Goal: Information Seeking & Learning: Learn about a topic

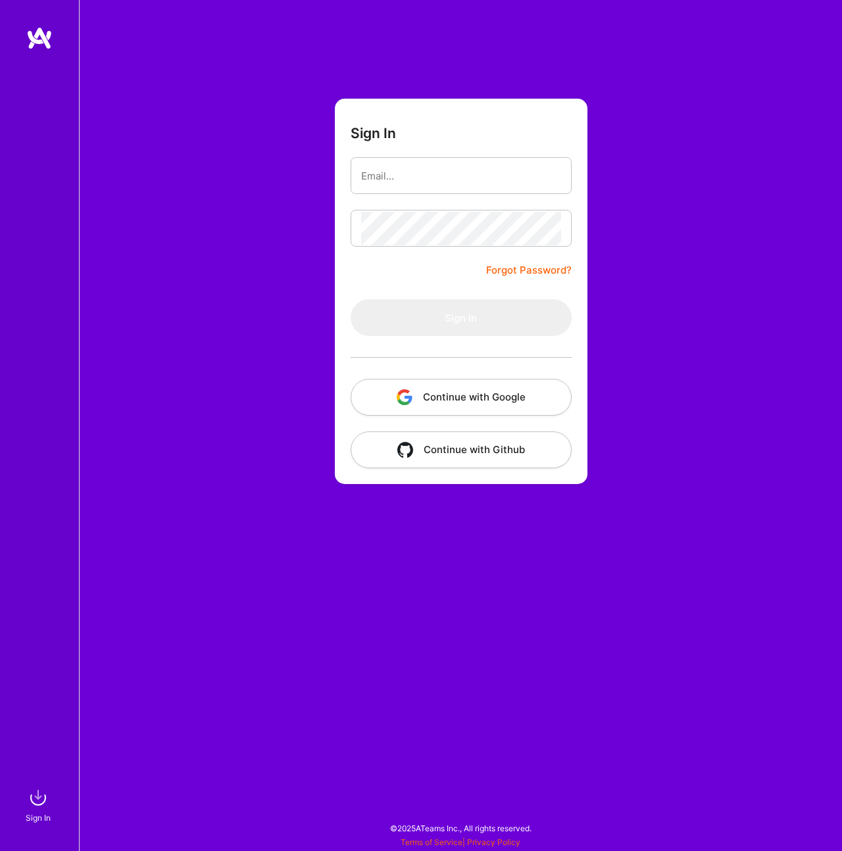
click at [527, 399] on button "Continue with Google" at bounding box center [461, 397] width 221 height 37
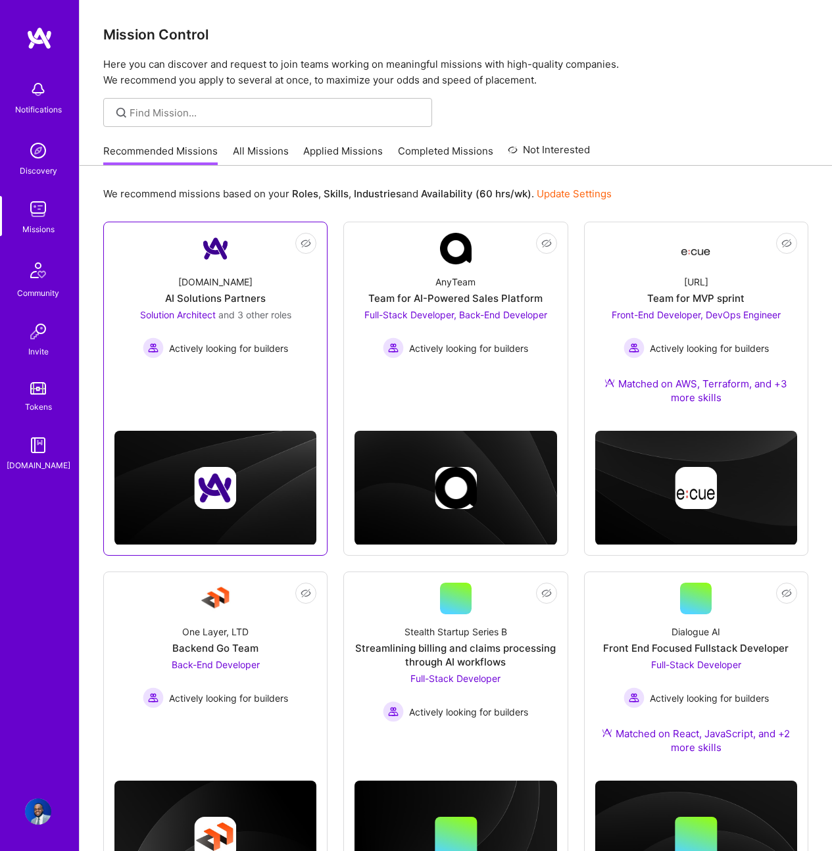
click at [233, 326] on div "Solution Architect and 3 other roles Actively looking for builders" at bounding box center [215, 333] width 151 height 51
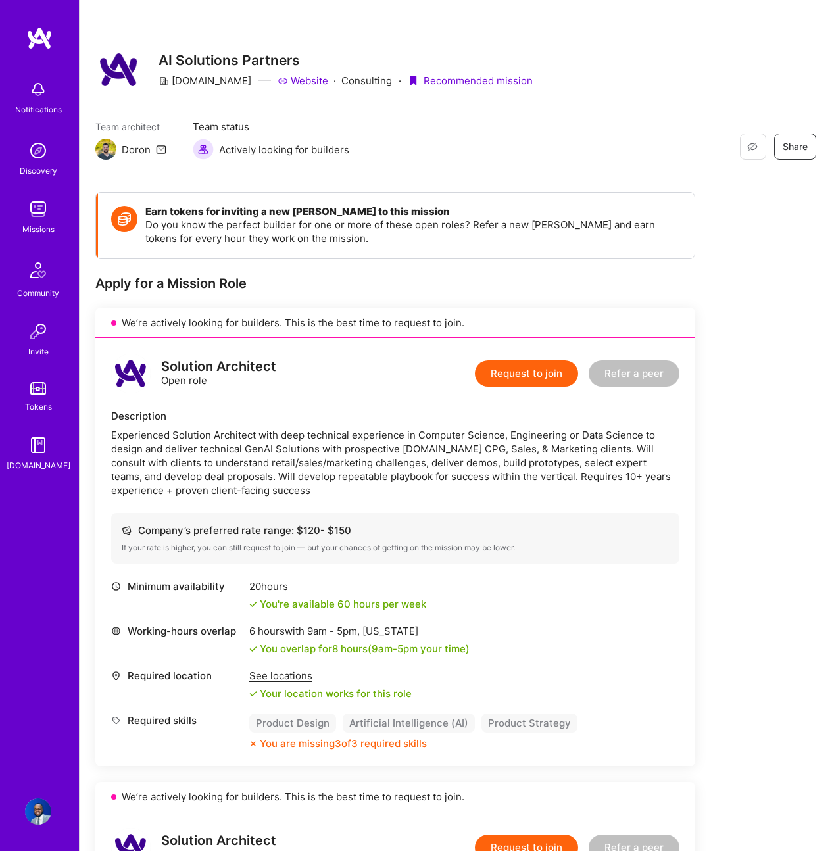
click at [49, 218] on img at bounding box center [38, 209] width 26 height 26
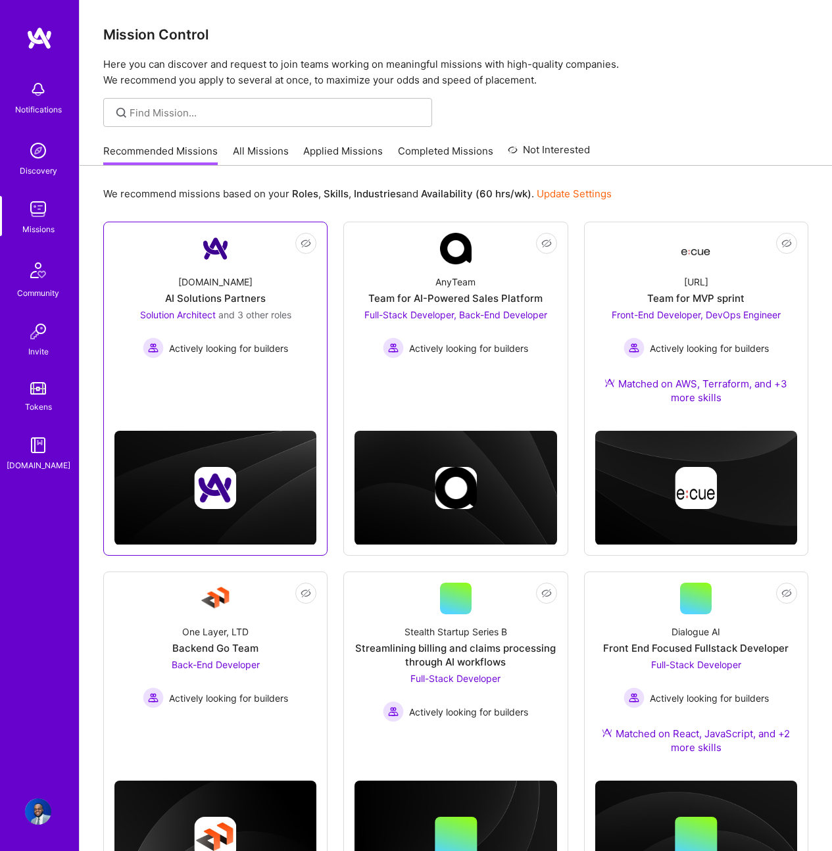
click at [257, 297] on div "AI Solutions Partners" at bounding box center [215, 298] width 101 height 14
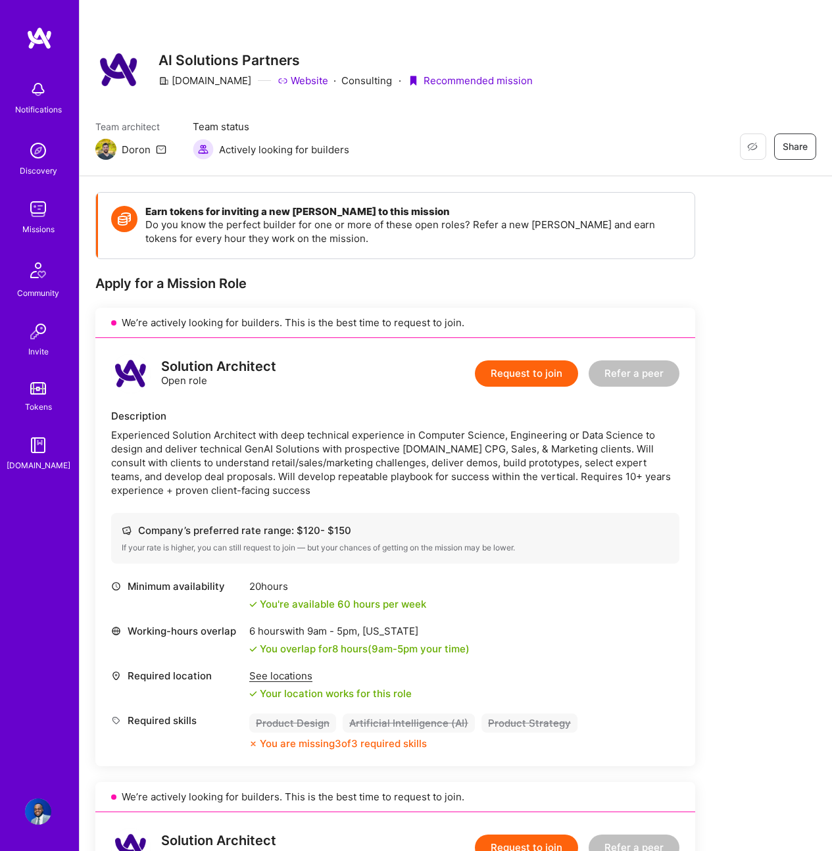
click at [56, 212] on link "Missions" at bounding box center [38, 216] width 82 height 40
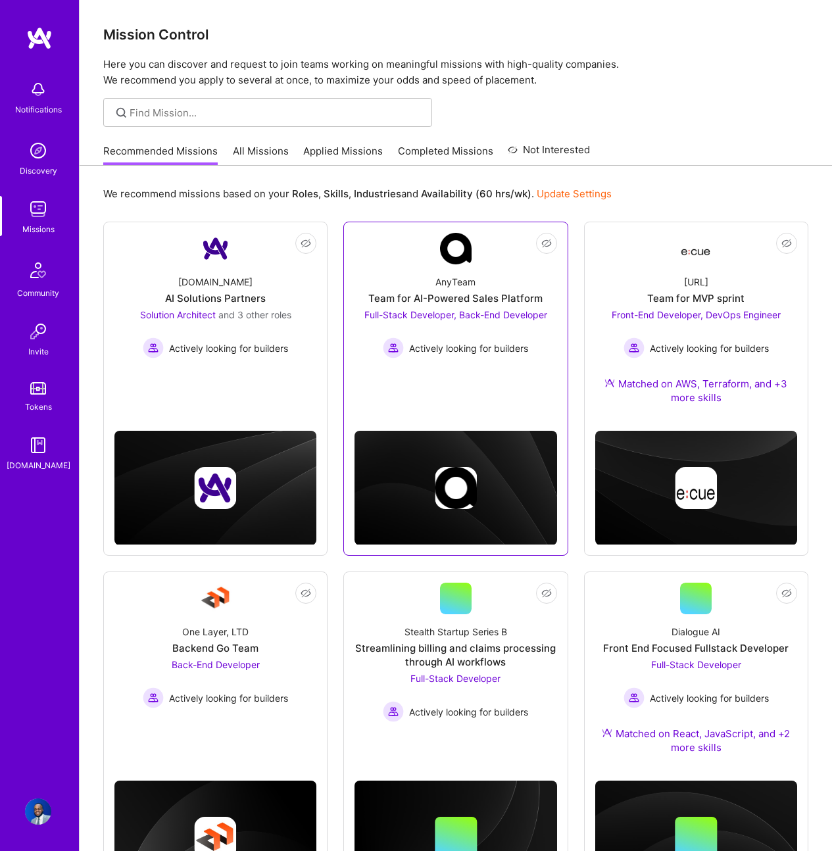
click at [475, 284] on div "AnyTeam Team for AI-Powered Sales Platform Full-Stack Developer, Back-End Devel…" at bounding box center [455, 311] width 202 height 94
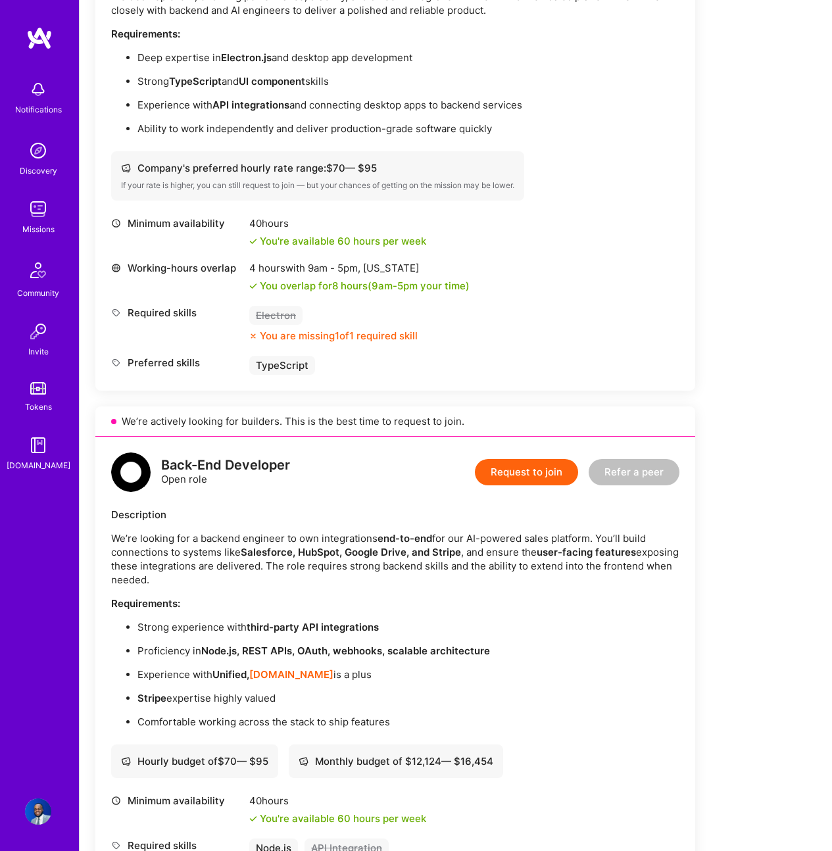
scroll to position [902, 0]
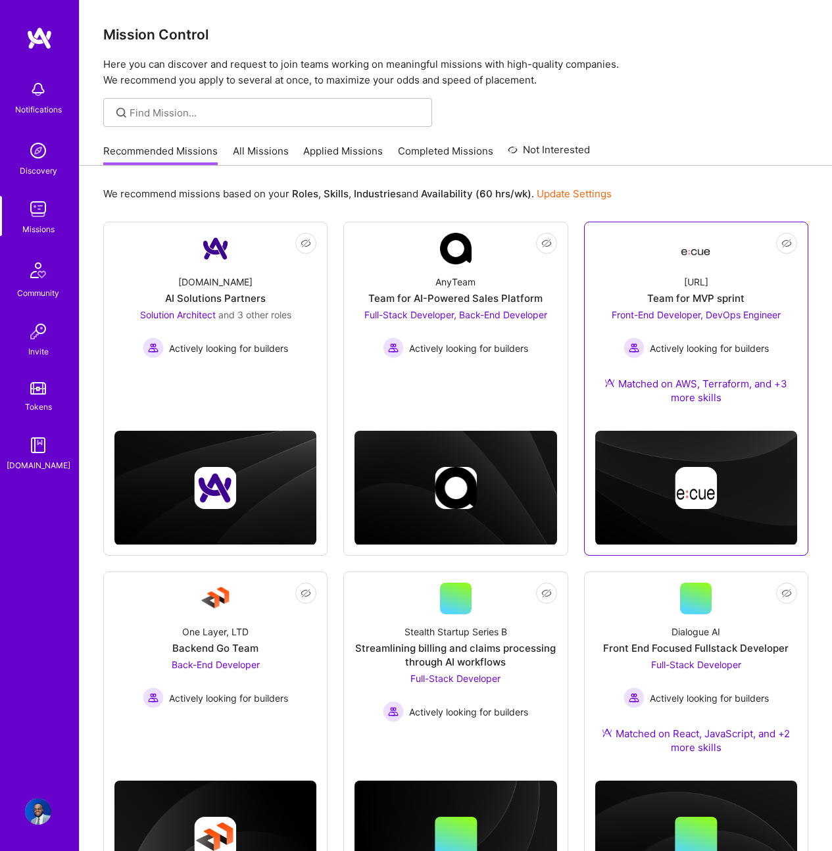
click at [697, 337] on div "Front-End Developer, DevOps Engineer Actively looking for builders" at bounding box center [696, 333] width 169 height 51
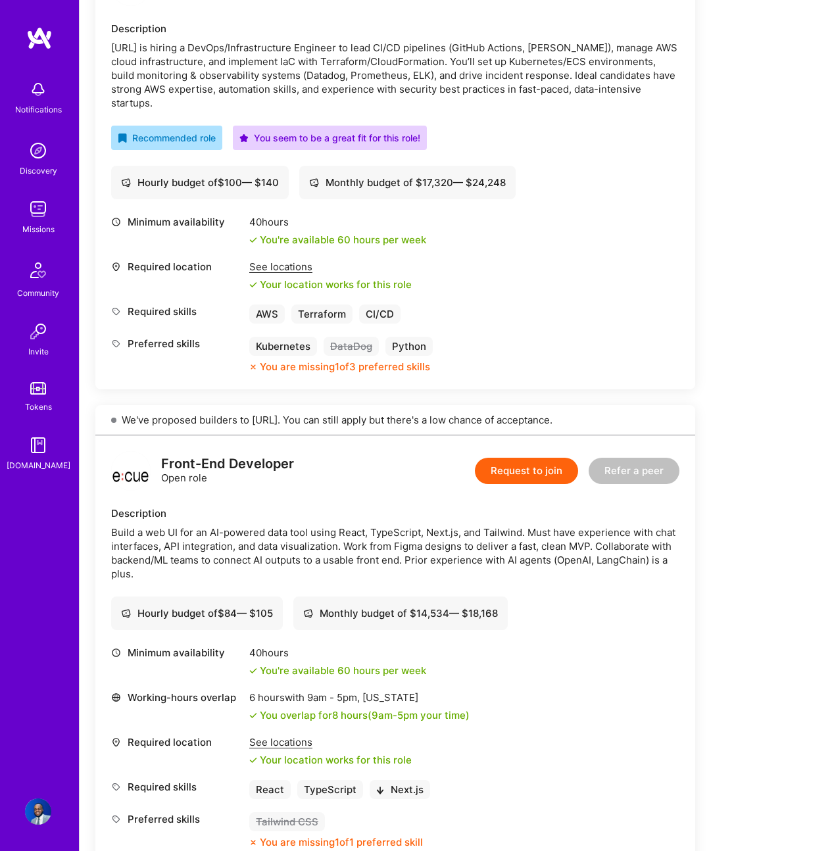
scroll to position [401, 0]
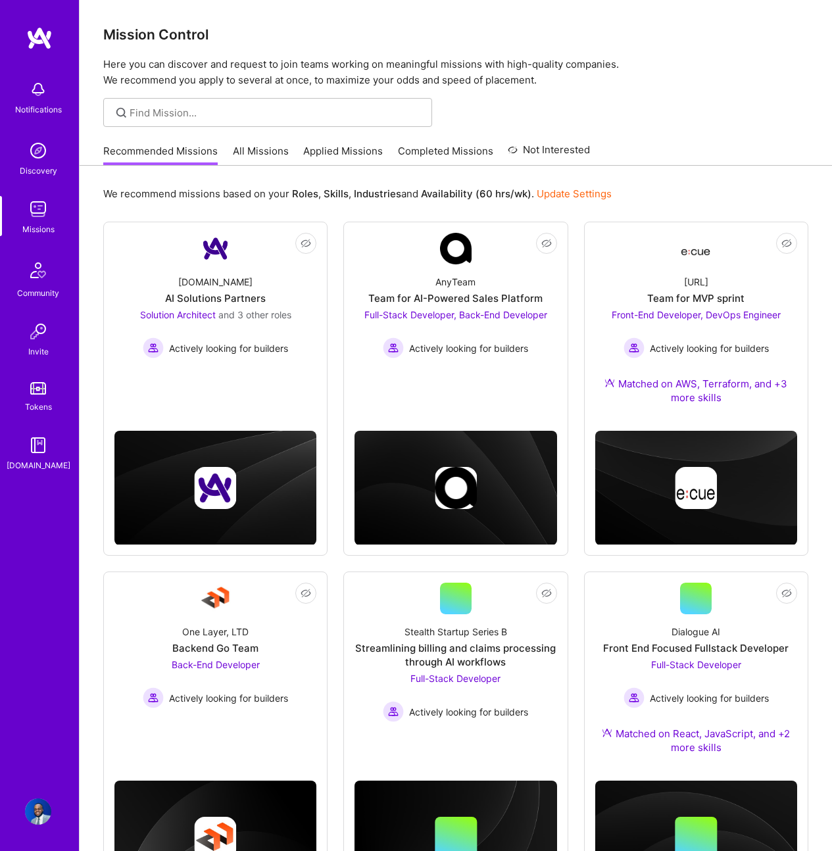
click at [252, 149] on link "All Missions" at bounding box center [261, 155] width 56 height 22
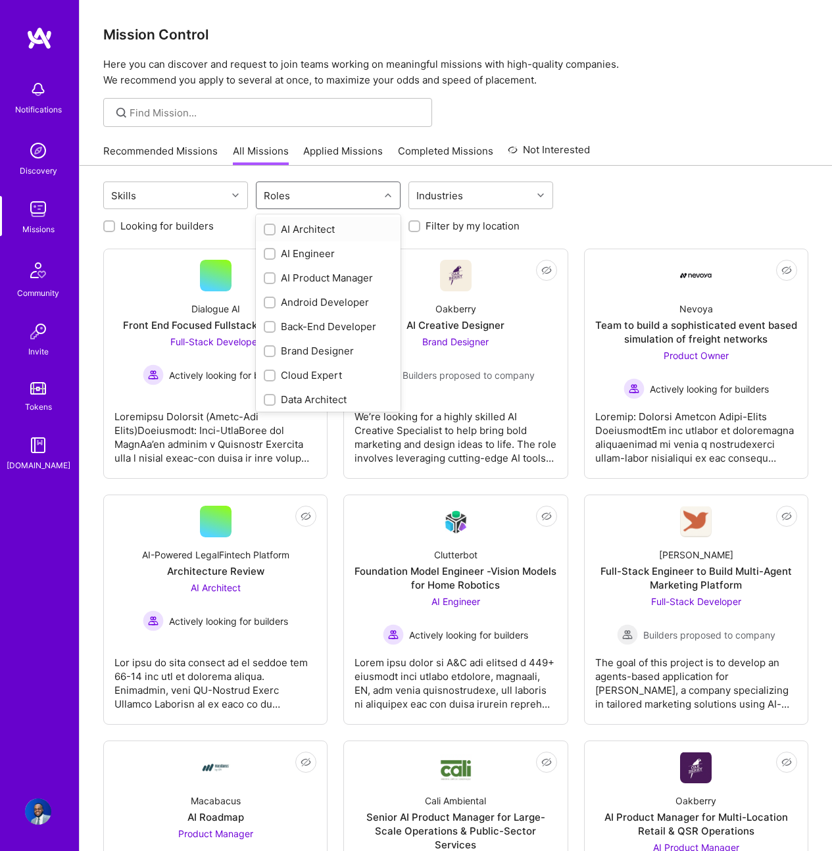
click at [316, 204] on div "Roles" at bounding box center [317, 195] width 123 height 26
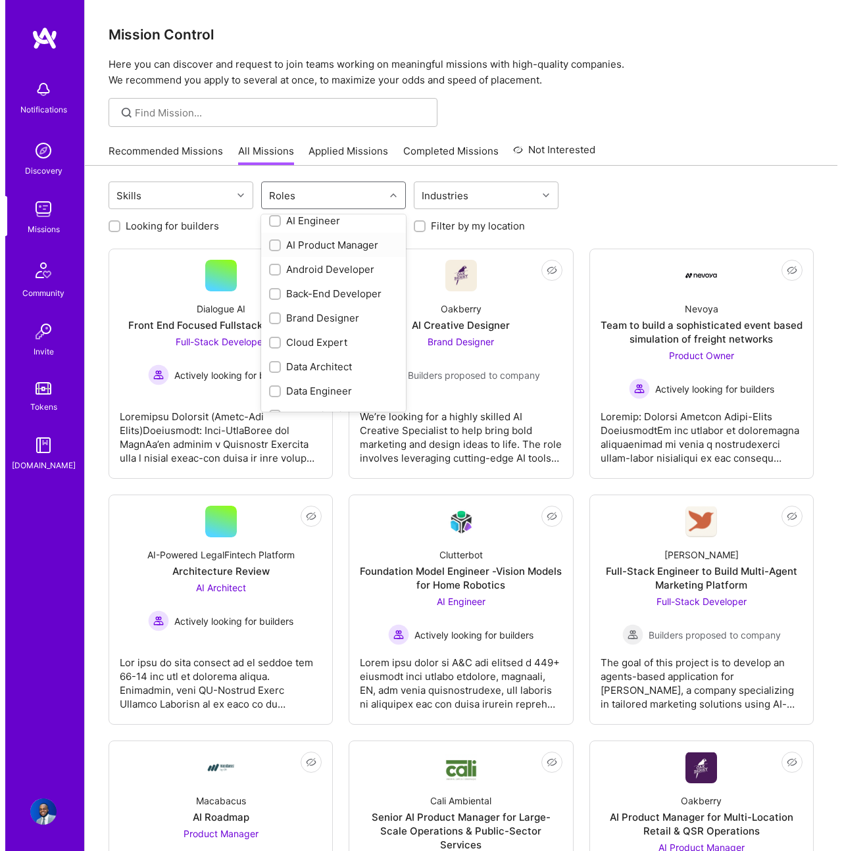
scroll to position [43, 0]
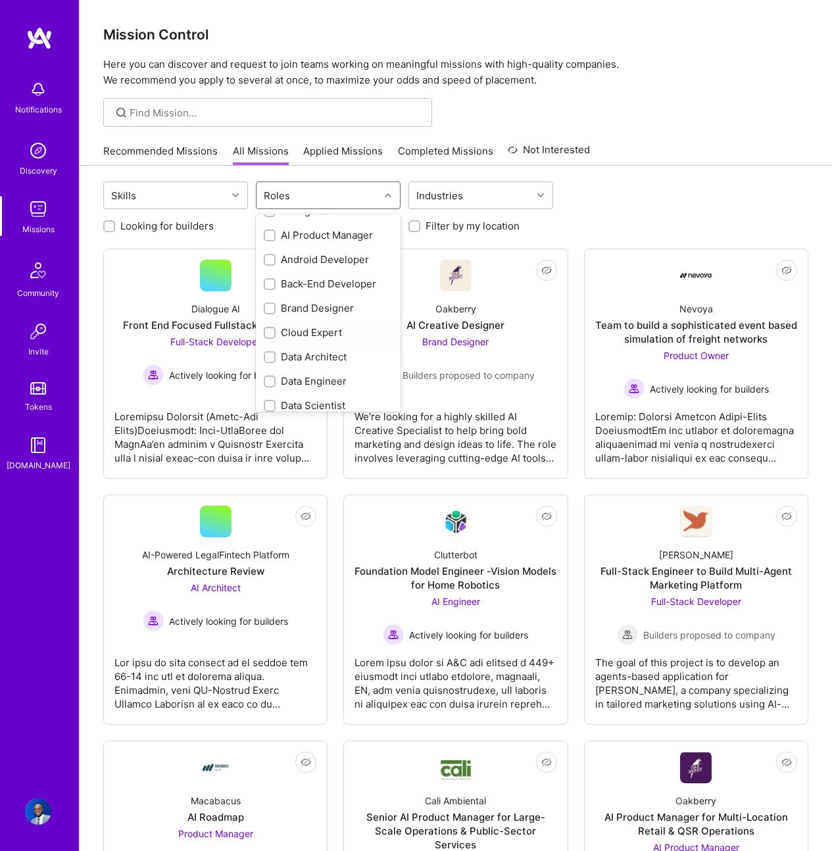
click at [345, 326] on div "Cloud Expert" at bounding box center [328, 333] width 129 height 14
checkbox input "true"
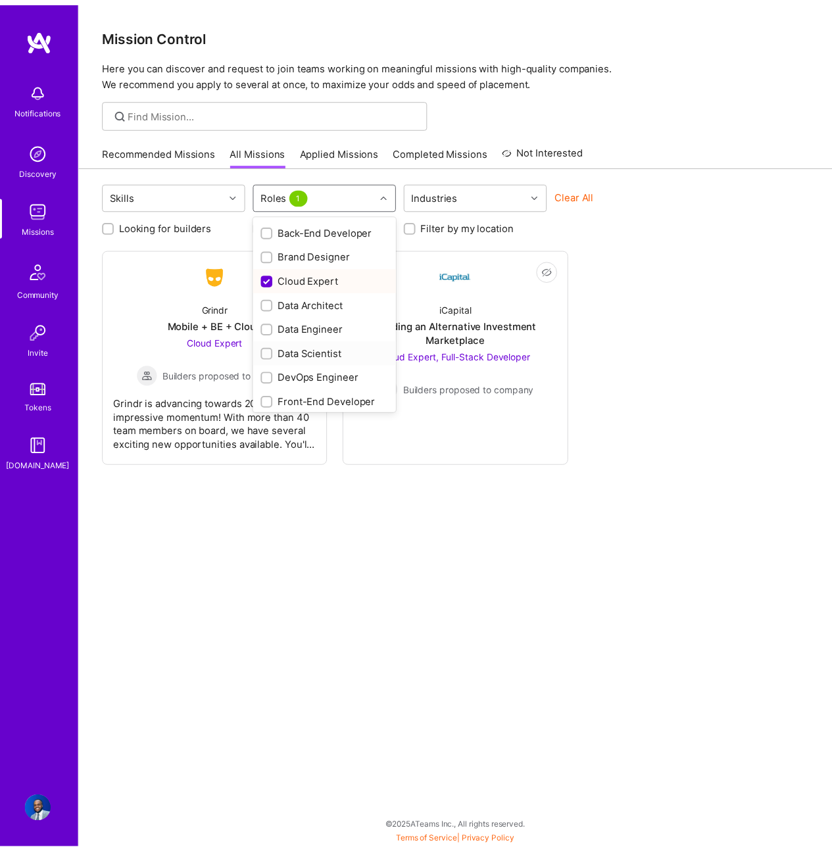
scroll to position [98, 0]
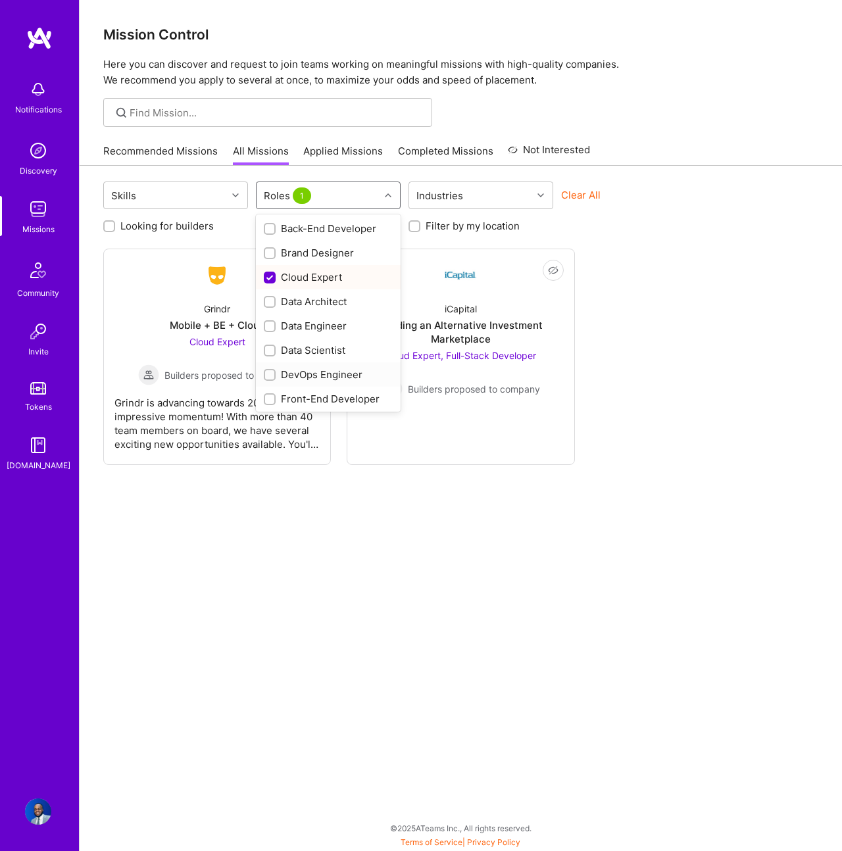
click at [341, 370] on div "DevOps Engineer" at bounding box center [328, 375] width 129 height 14
checkbox input "true"
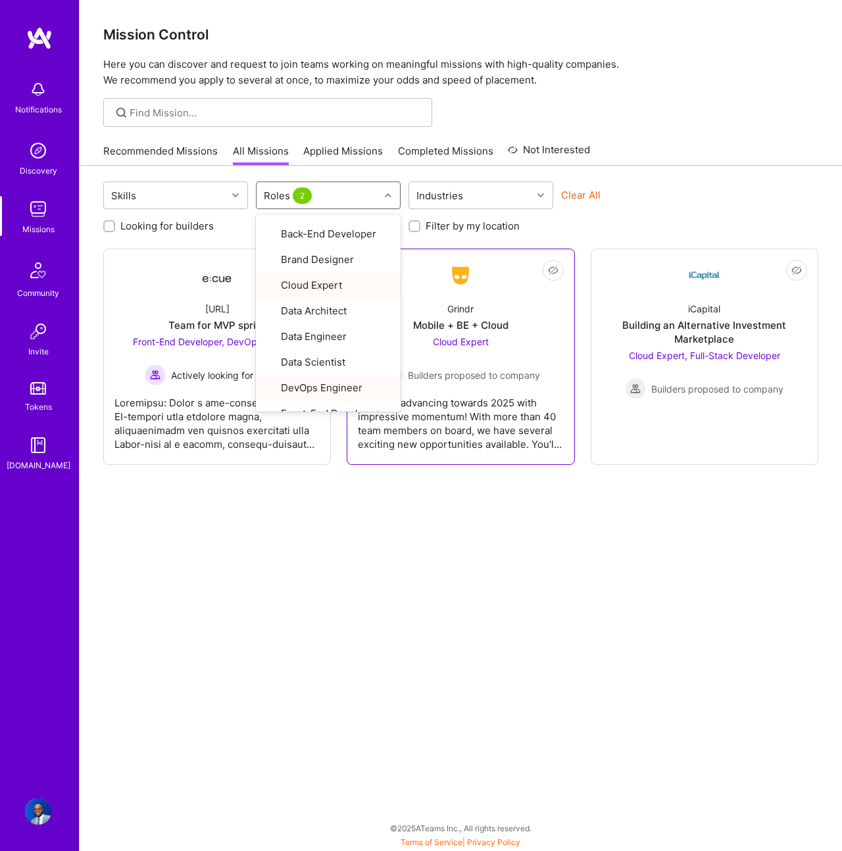
click at [520, 398] on div "Grindr is advancing towards 2025 with impressive momentum! With more than 40 te…" at bounding box center [460, 418] width 205 height 66
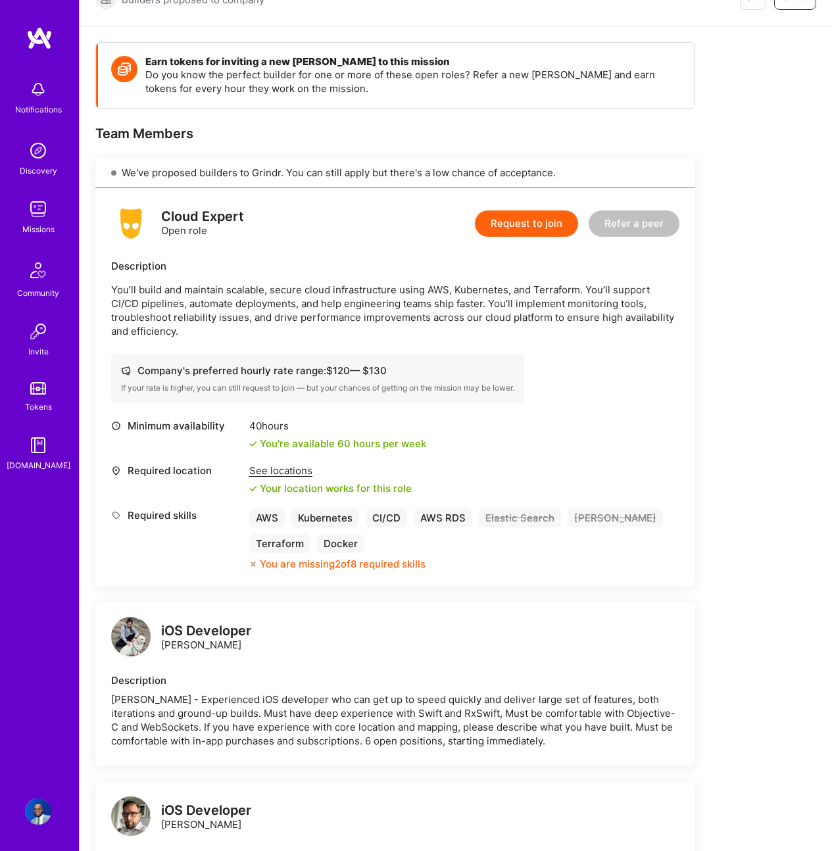
scroll to position [277, 0]
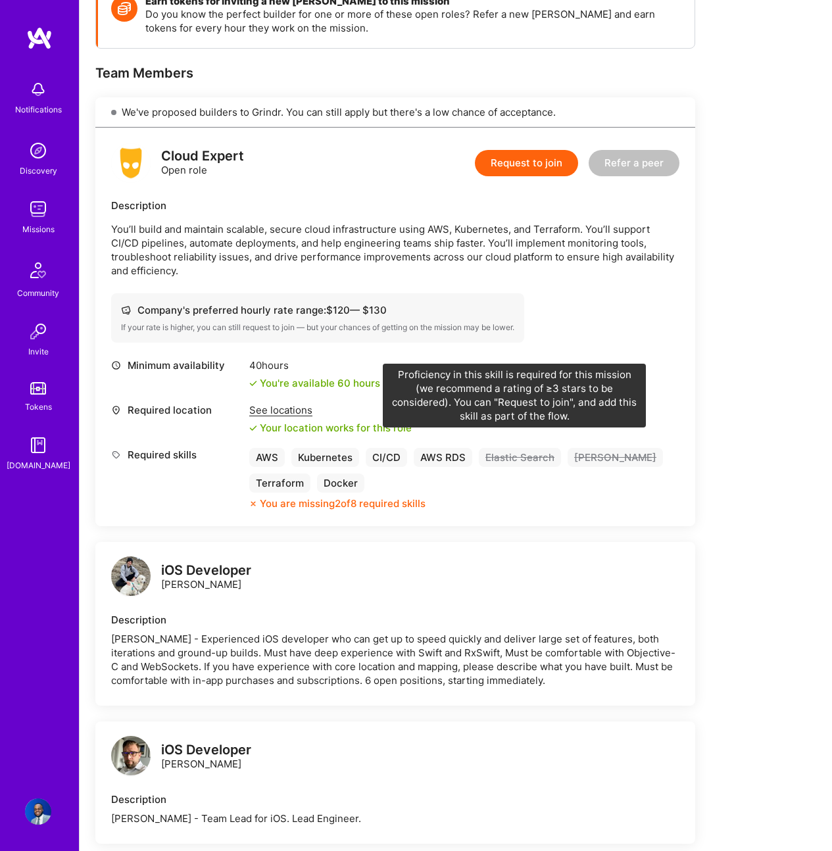
click at [504, 448] on div "Elastic Search" at bounding box center [520, 457] width 82 height 19
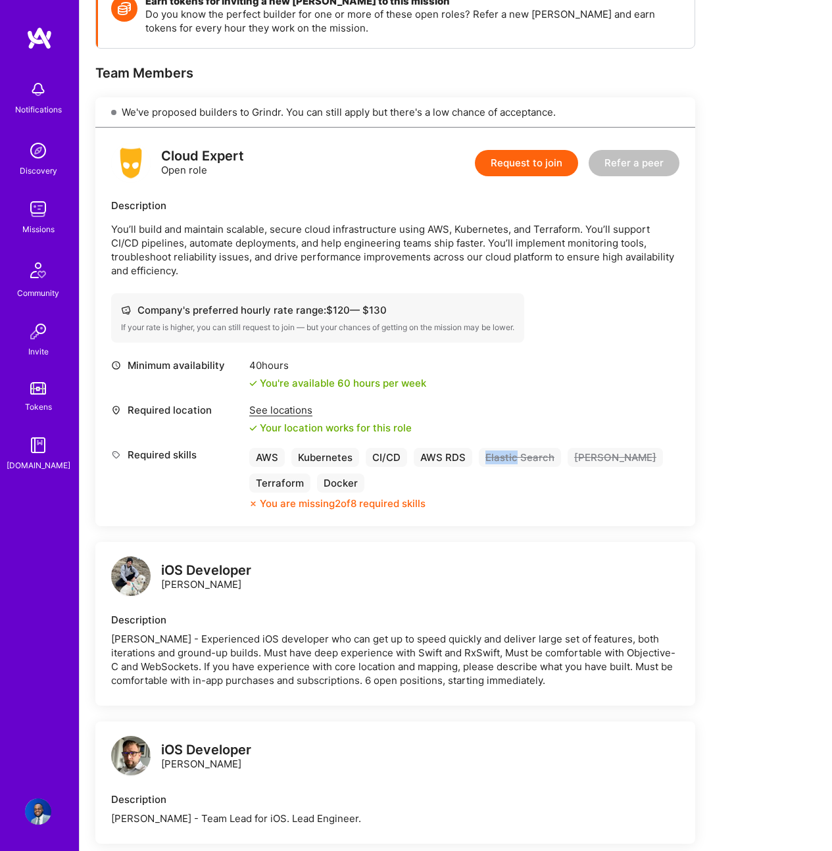
click at [504, 448] on div "Elastic Search" at bounding box center [520, 457] width 82 height 19
click at [44, 205] on img at bounding box center [38, 209] width 26 height 26
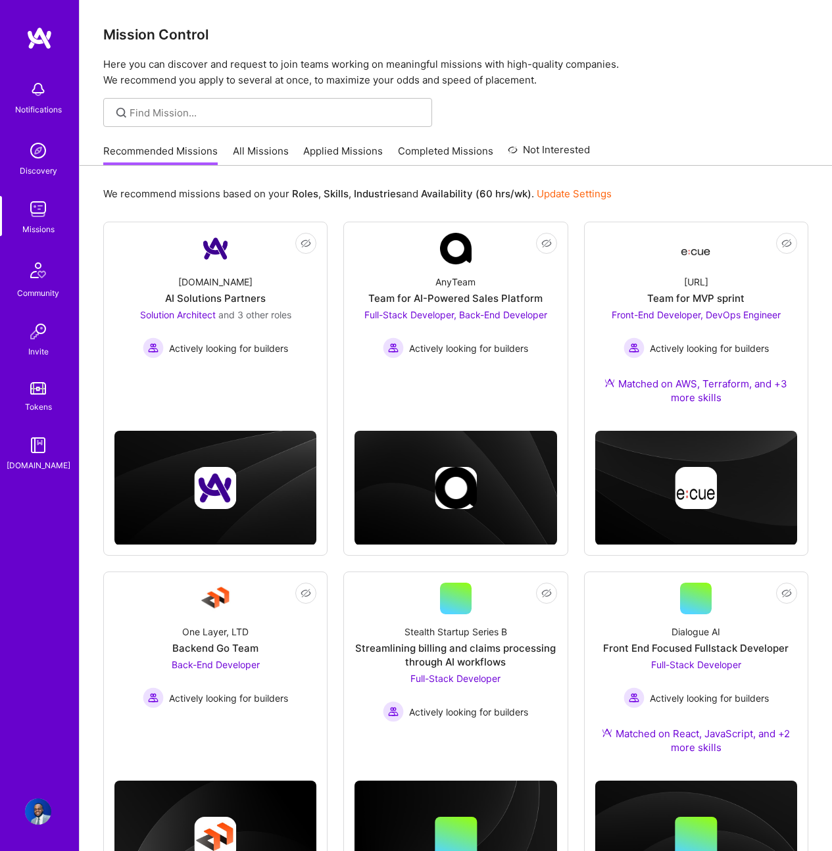
click at [45, 451] on img at bounding box center [38, 445] width 26 height 26
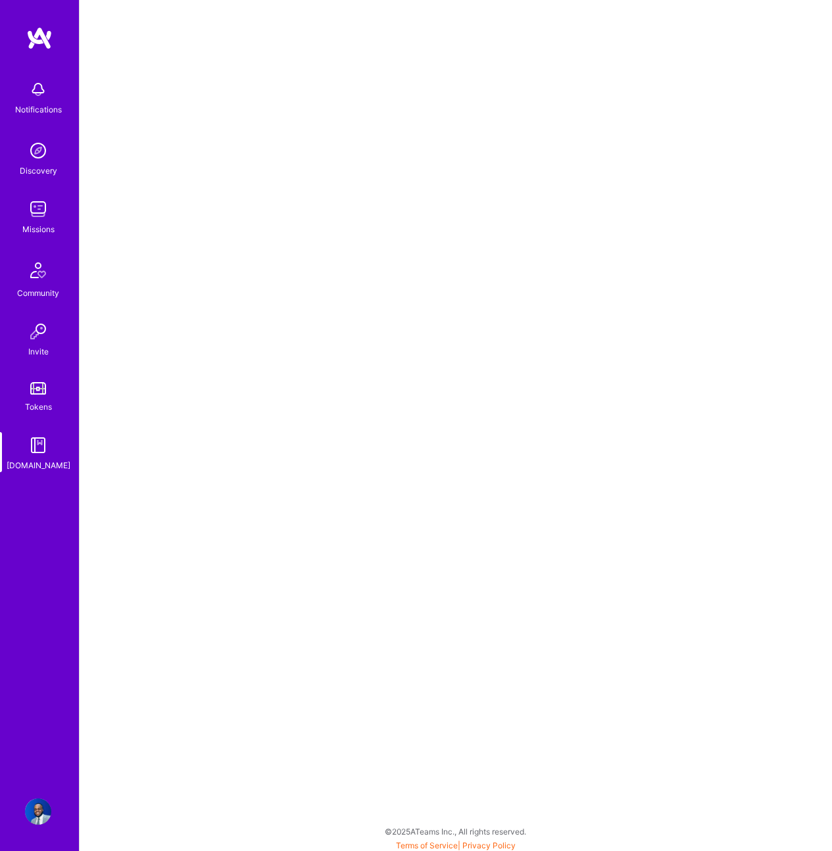
click at [49, 820] on img at bounding box center [38, 811] width 26 height 26
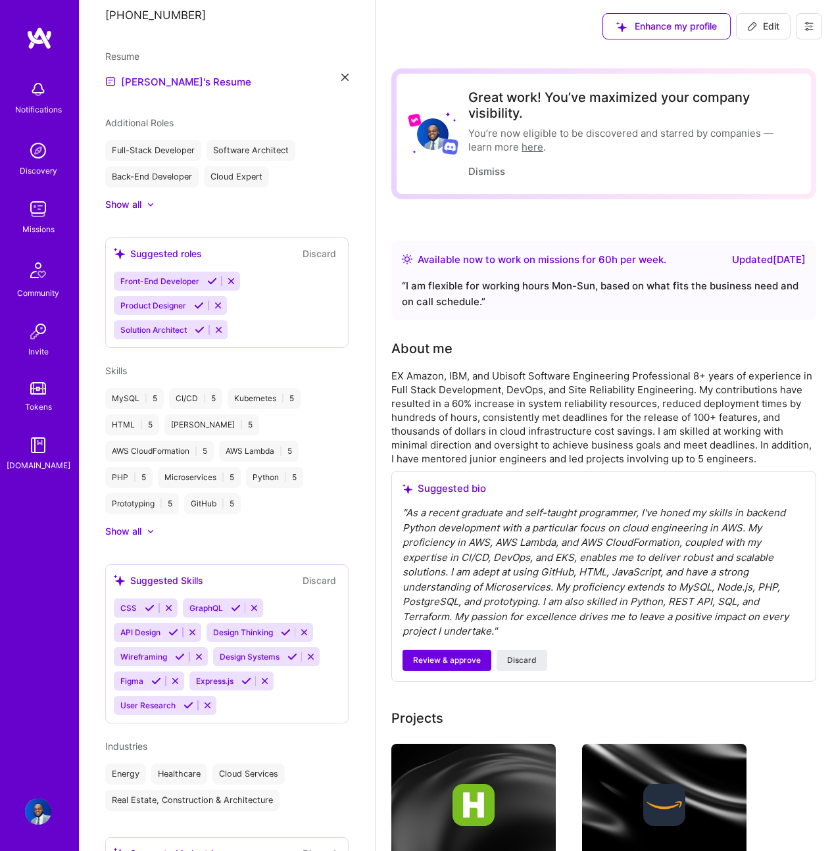
scroll to position [566, 0]
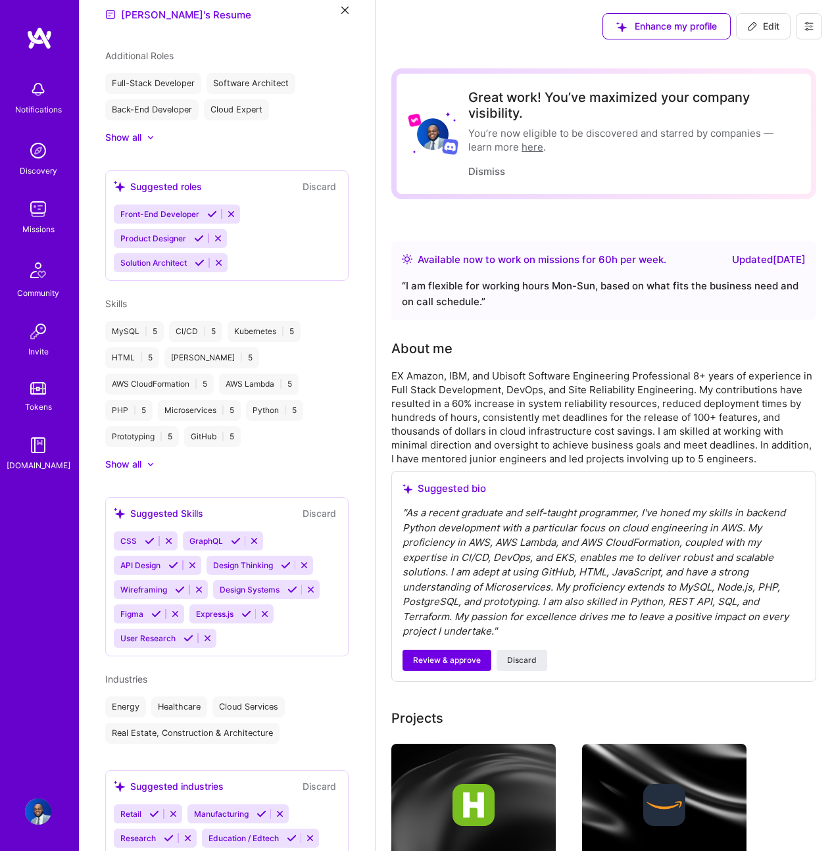
click at [126, 458] on div "Show all" at bounding box center [123, 464] width 36 height 13
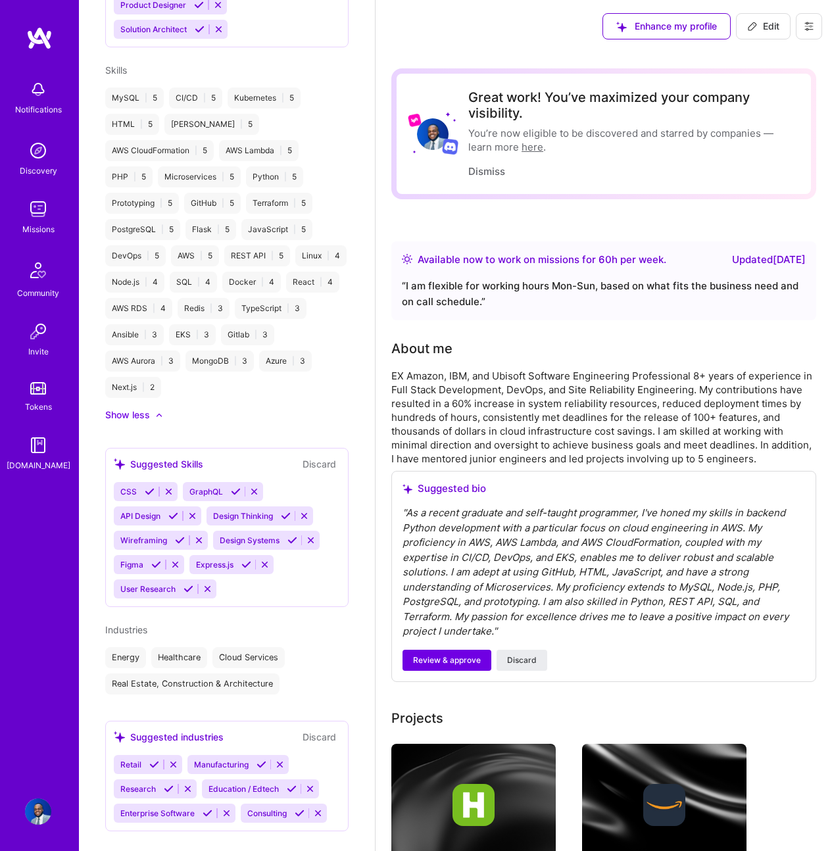
scroll to position [807, 0]
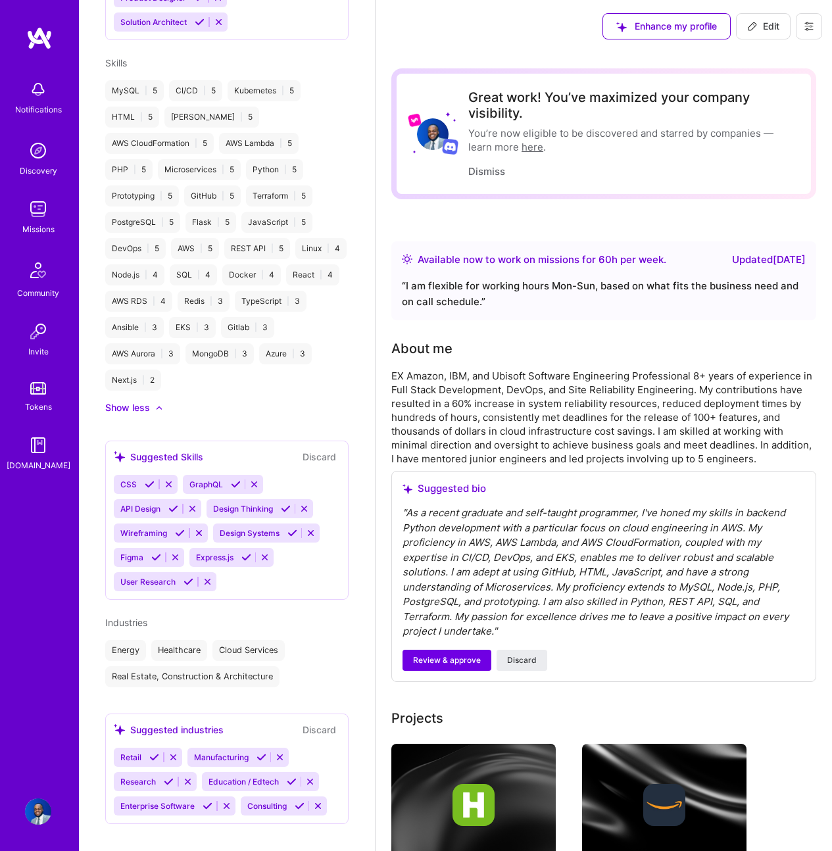
click at [185, 640] on div "Healthcare" at bounding box center [179, 650] width 56 height 21
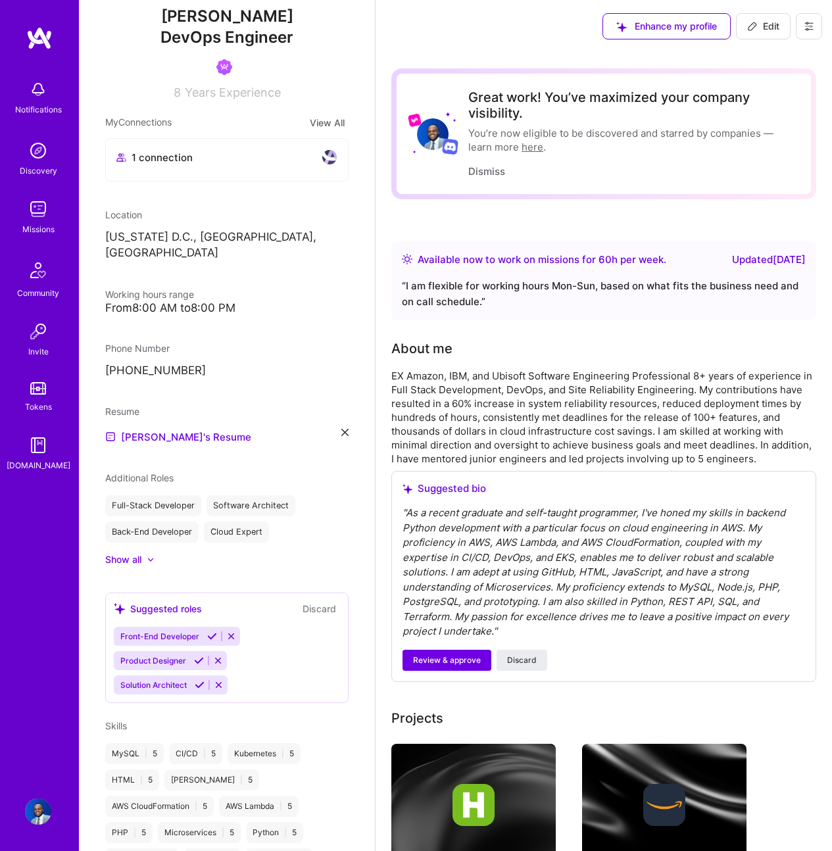
scroll to position [9, 0]
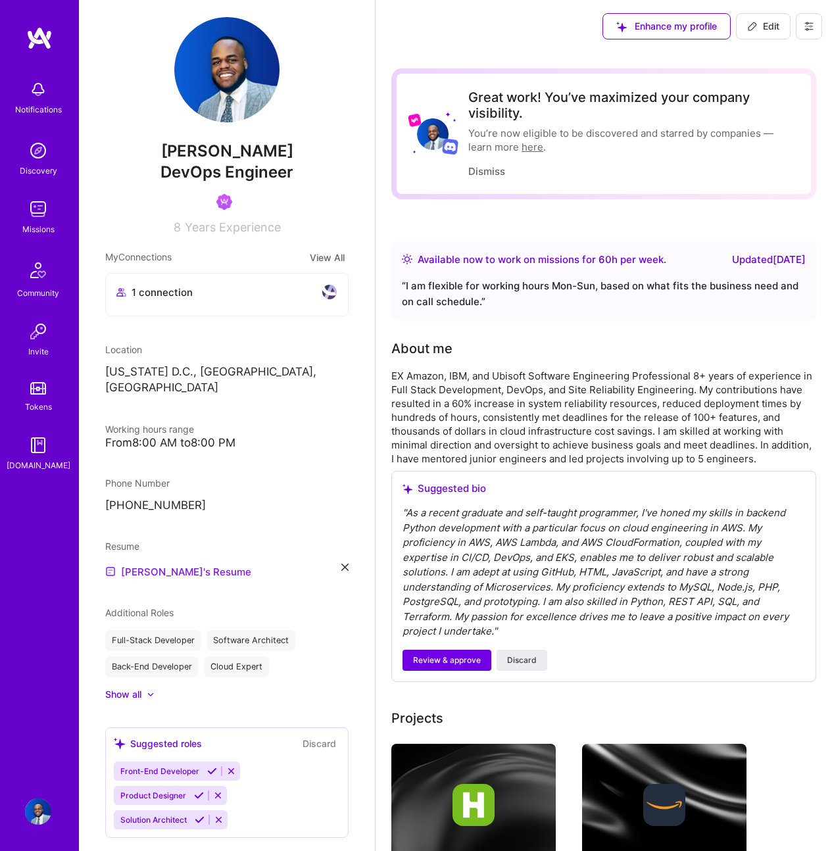
click at [187, 564] on link "[PERSON_NAME]'s Resume" at bounding box center [178, 572] width 146 height 16
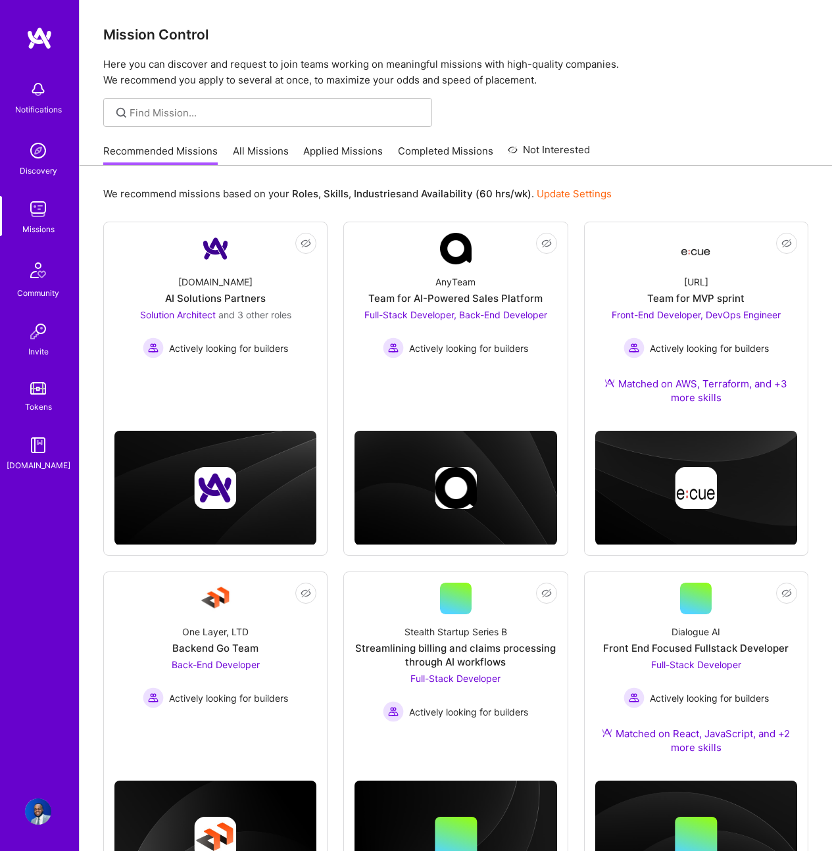
click at [249, 158] on link "All Missions" at bounding box center [261, 155] width 56 height 22
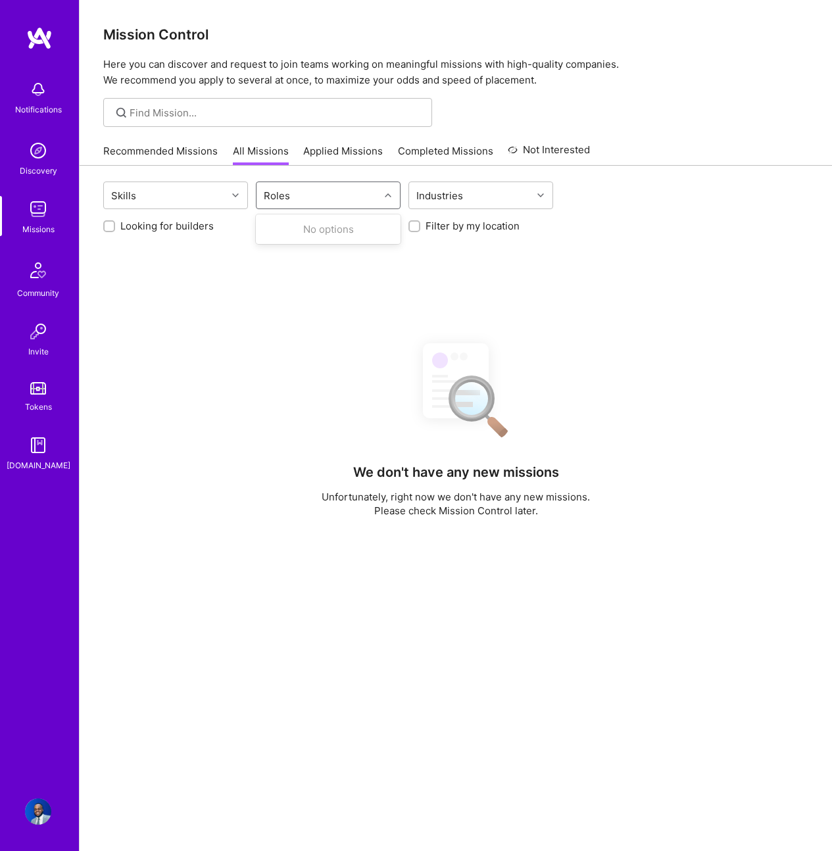
click at [288, 205] on div "Roles" at bounding box center [317, 195] width 123 height 26
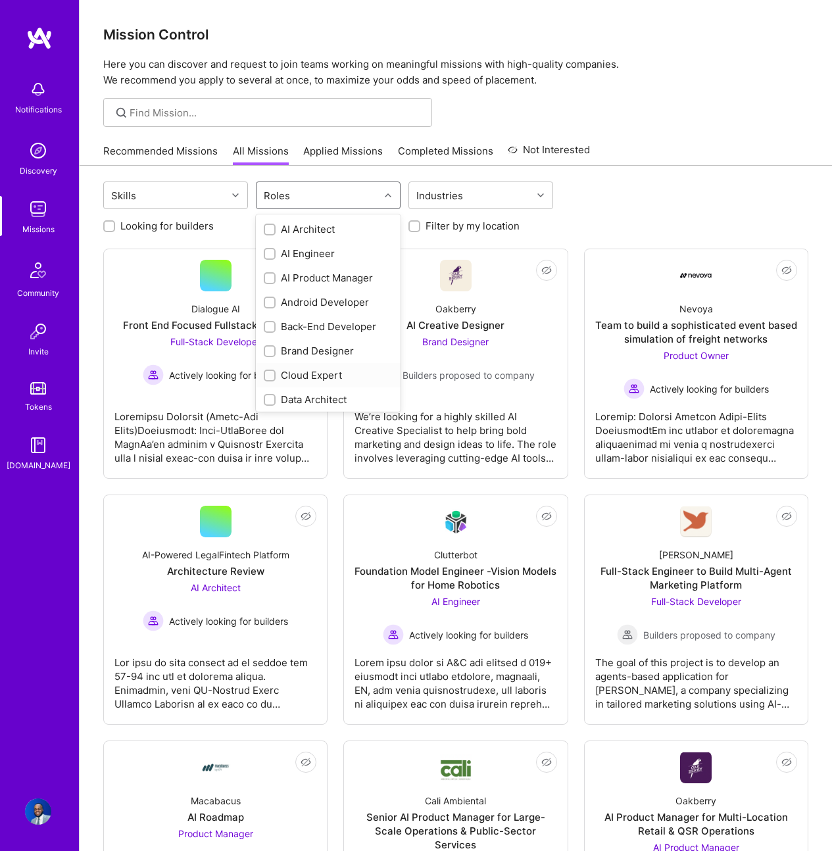
click at [315, 366] on div "Cloud Expert" at bounding box center [328, 375] width 145 height 24
checkbox input "true"
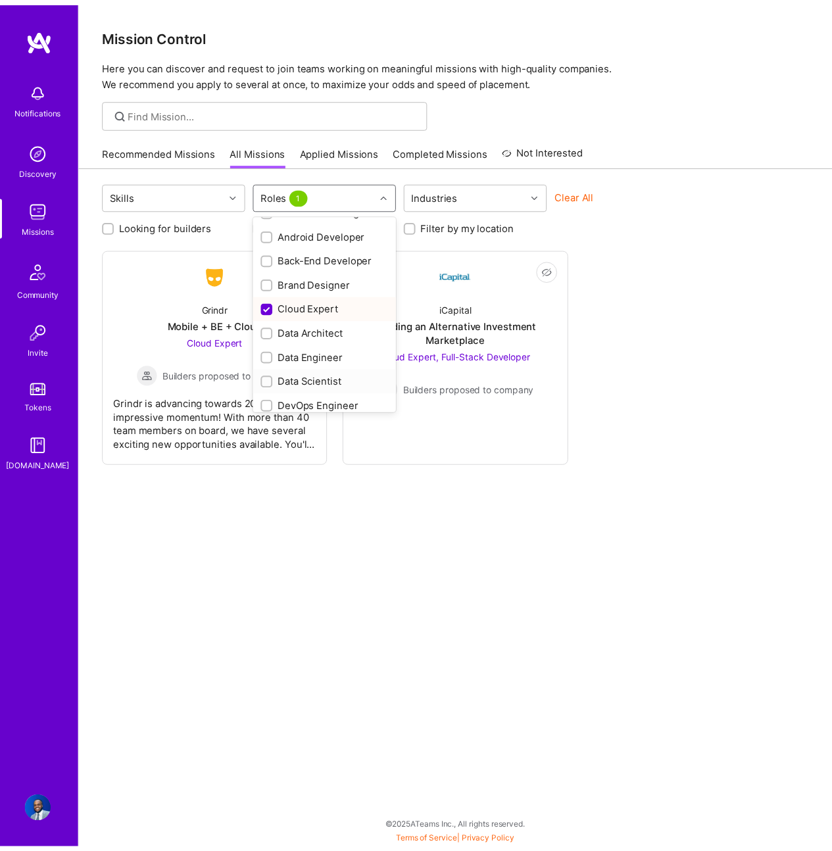
scroll to position [75, 0]
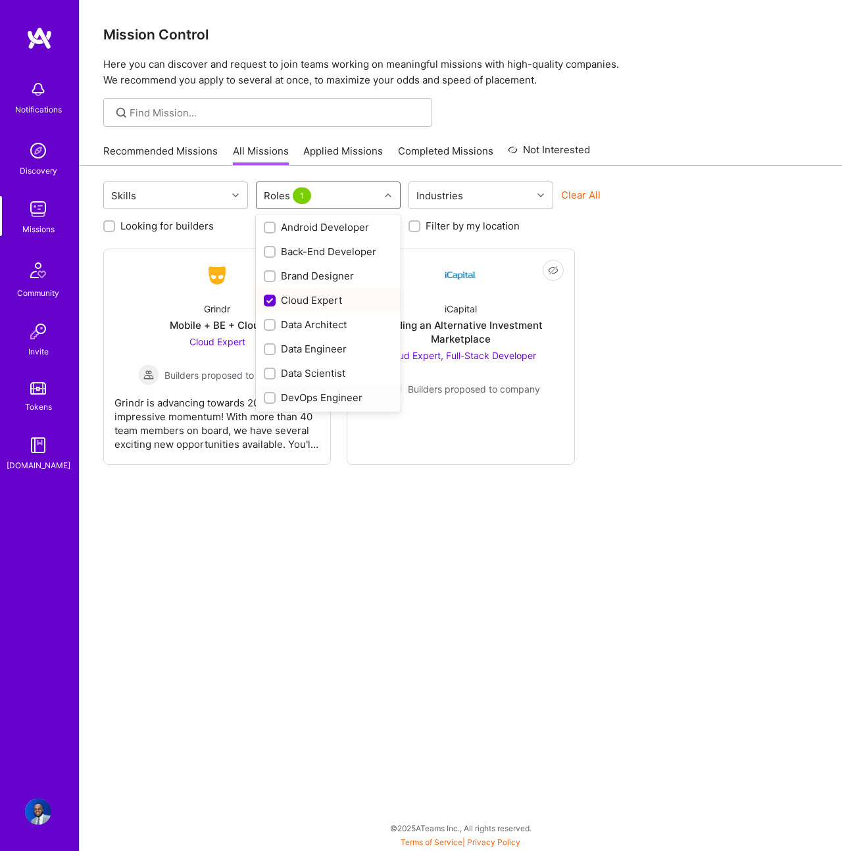
click at [324, 385] on div "DevOps Engineer" at bounding box center [328, 397] width 145 height 24
checkbox input "true"
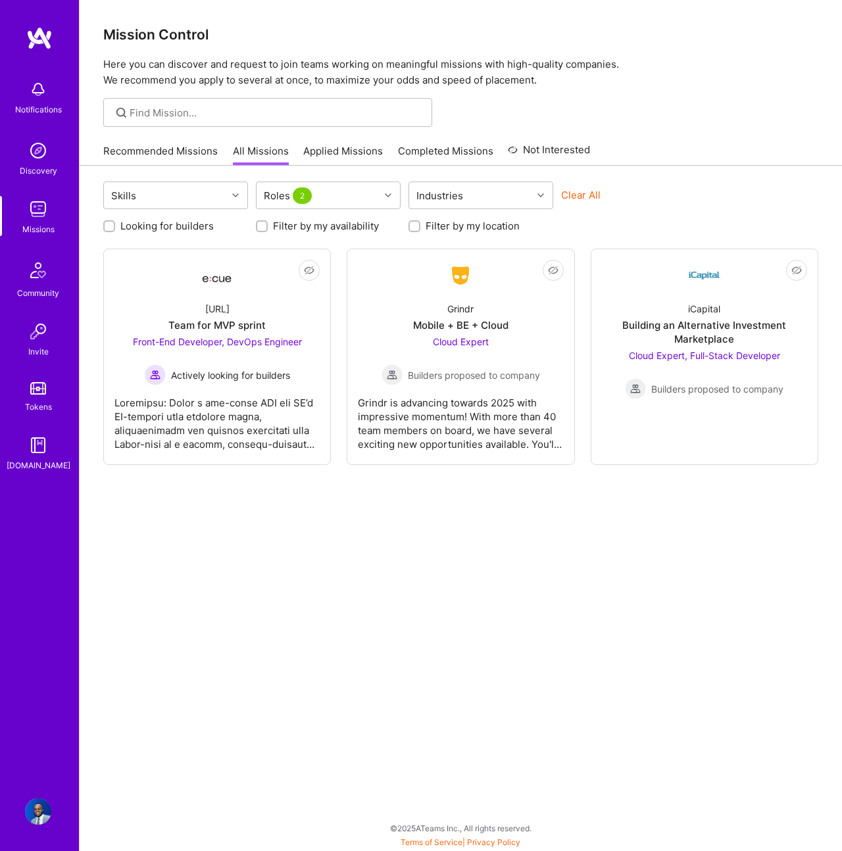
click at [456, 552] on div "Skills Roles 2 Industries Clear All Looking for builders Filter by my availabil…" at bounding box center [461, 506] width 762 height 681
click at [518, 342] on div "Cloud Expert Builders proposed to company" at bounding box center [460, 360] width 158 height 51
click at [771, 322] on div "Building an Alternative Investment Marketplace" at bounding box center [704, 332] width 205 height 28
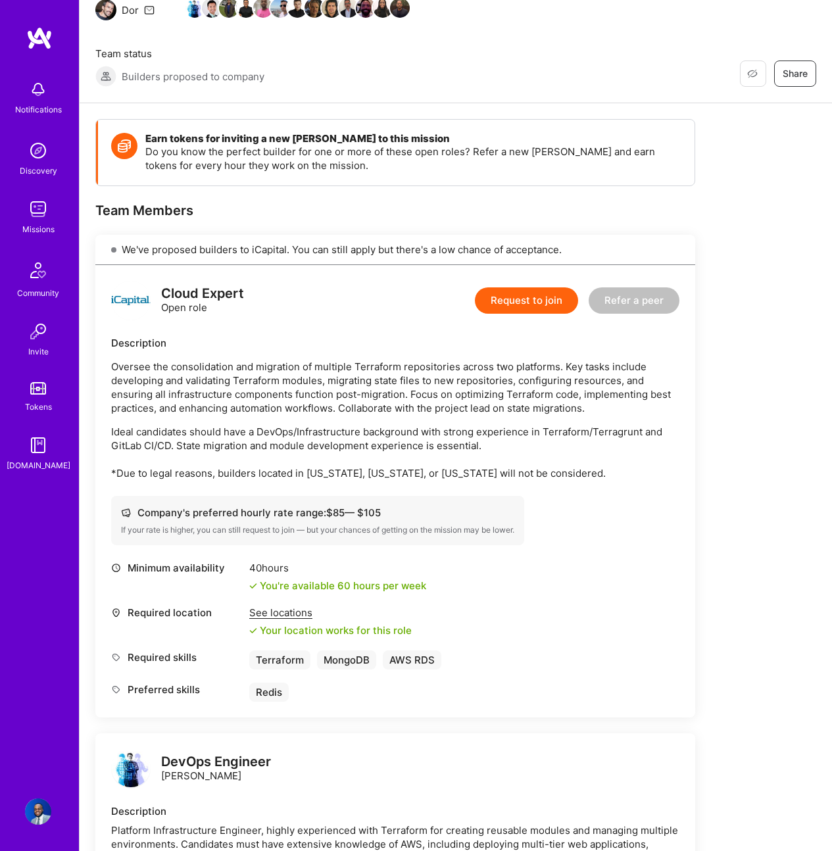
scroll to position [196, 0]
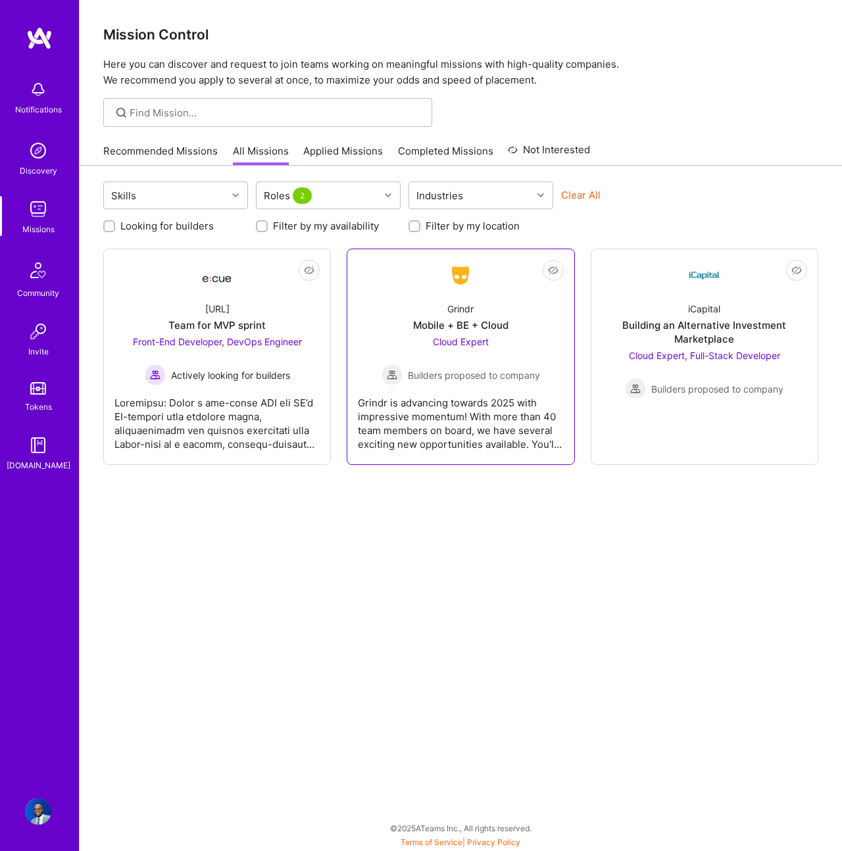
click at [425, 351] on div "Cloud Expert Builders proposed to company" at bounding box center [460, 360] width 158 height 51
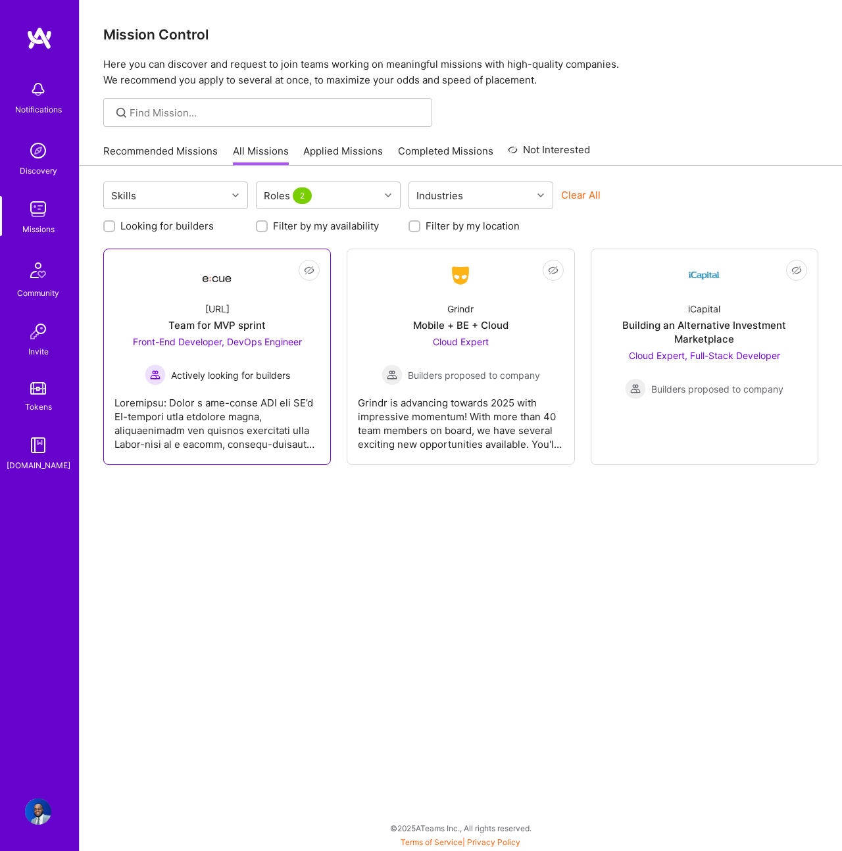
click at [259, 379] on span "Actively looking for builders" at bounding box center [230, 375] width 119 height 14
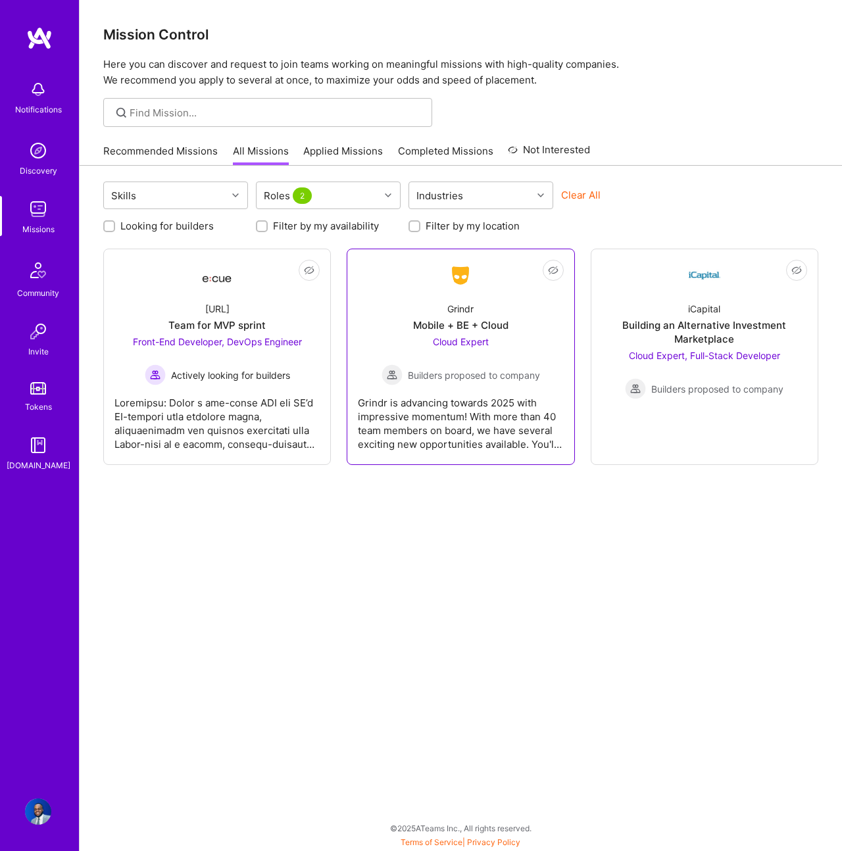
click at [461, 328] on div "Mobile + BE + Cloud" at bounding box center [460, 325] width 95 height 14
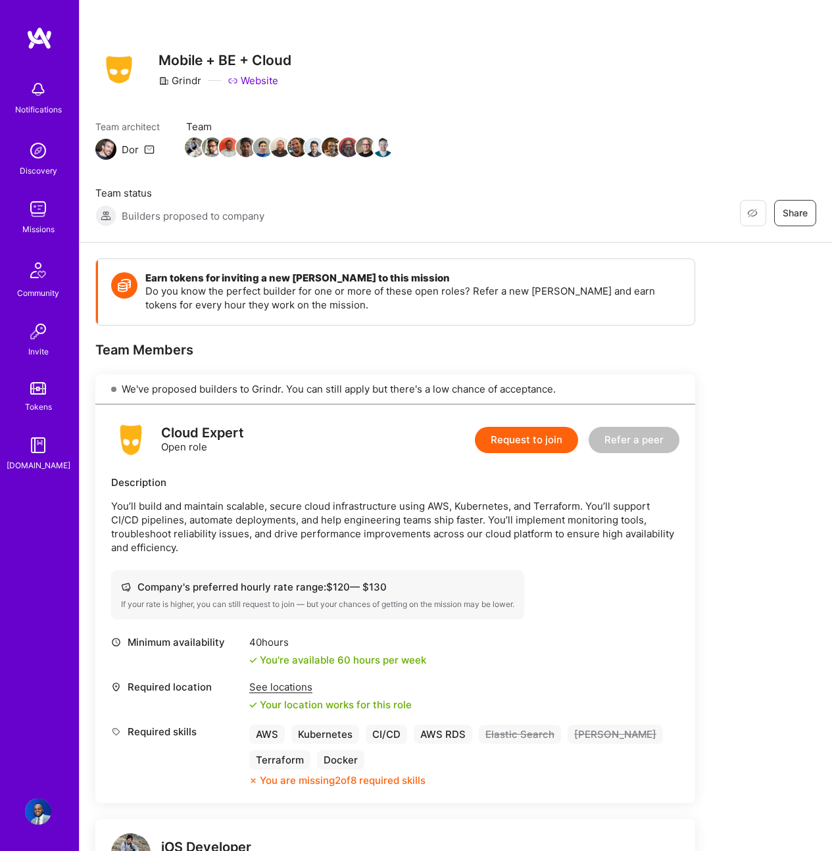
click at [267, 384] on div "We've proposed builders to Grindr. You can still apply but there's a low chance…" at bounding box center [395, 389] width 600 height 30
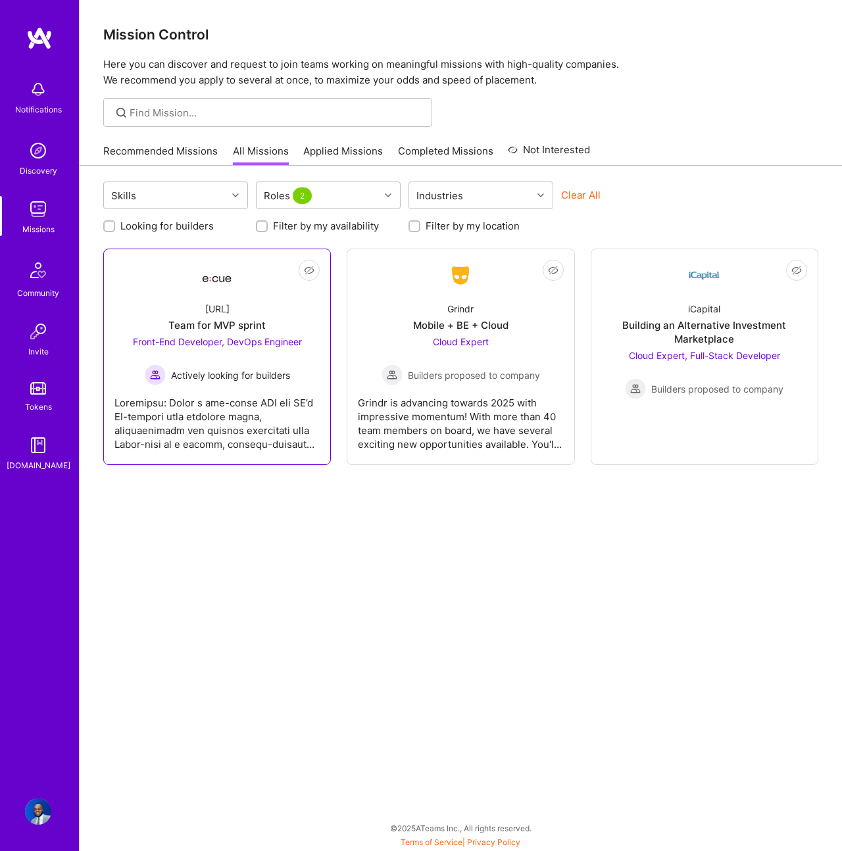
click at [230, 372] on span "Actively looking for builders" at bounding box center [230, 375] width 119 height 14
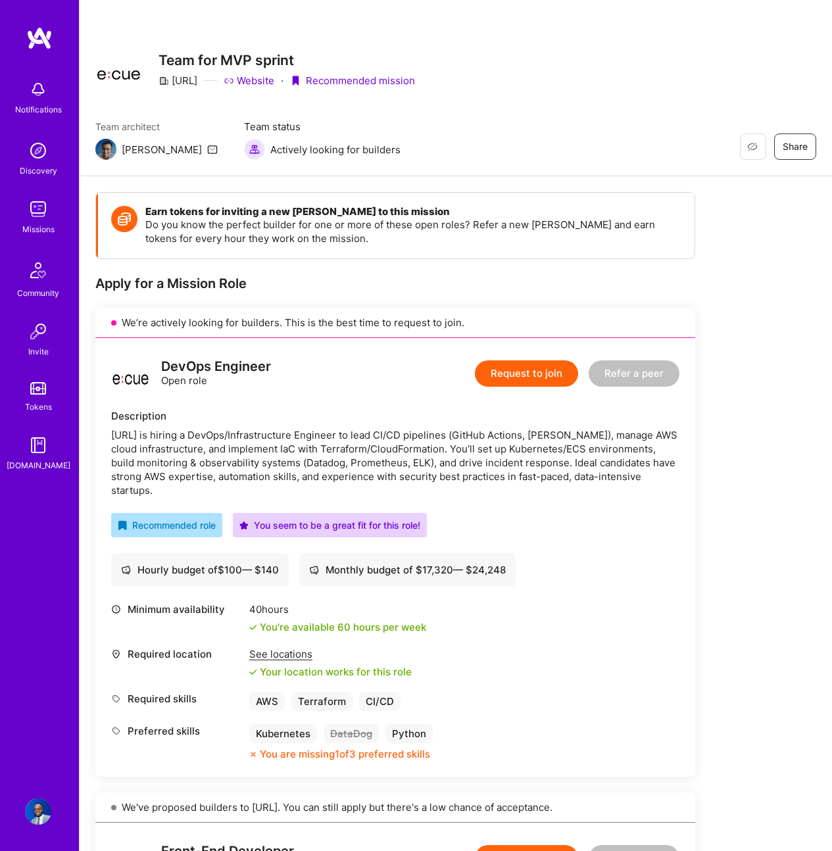
click at [41, 228] on div "Missions" at bounding box center [38, 229] width 32 height 14
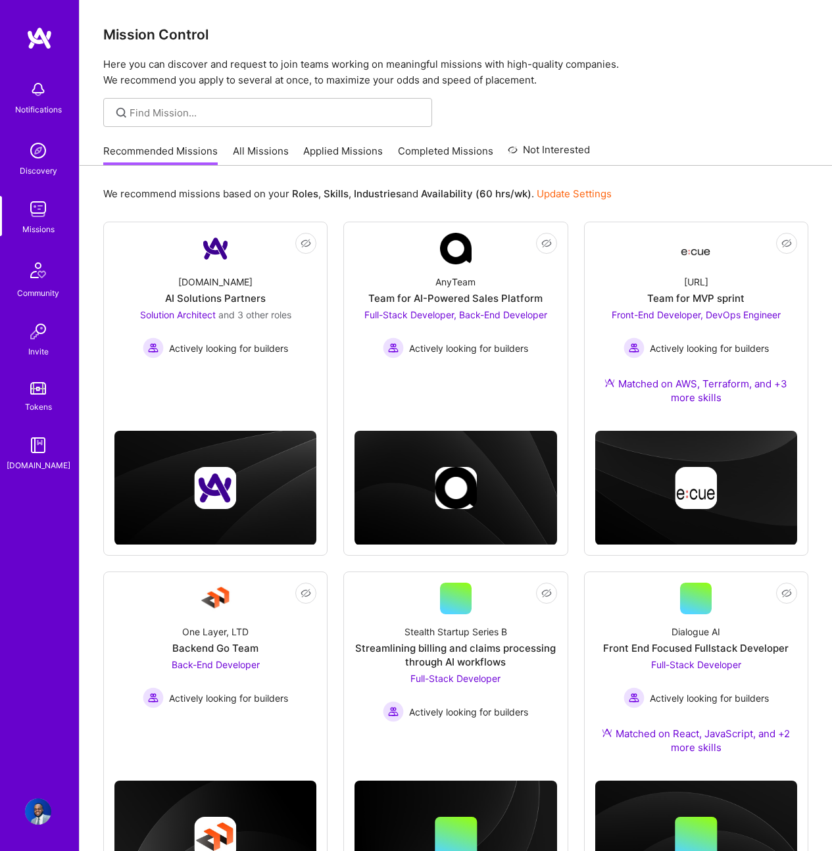
click at [49, 395] on link "Tokens" at bounding box center [38, 395] width 82 height 37
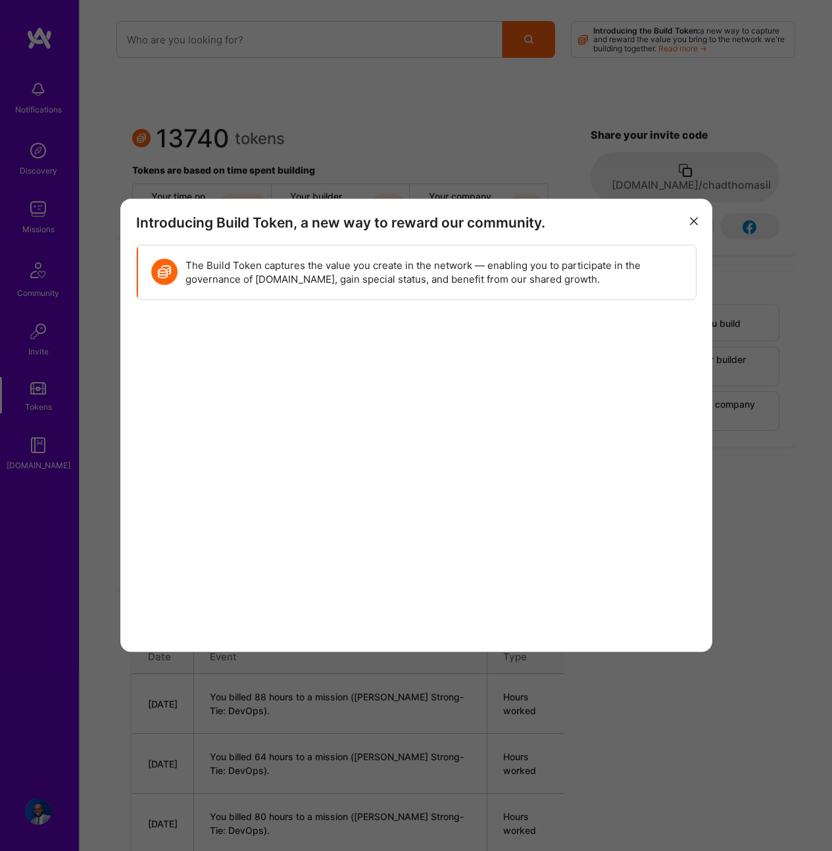
click at [49, 450] on div "Introducing Build Token, a new way to reward our community. The Build Token cap…" at bounding box center [416, 425] width 832 height 851
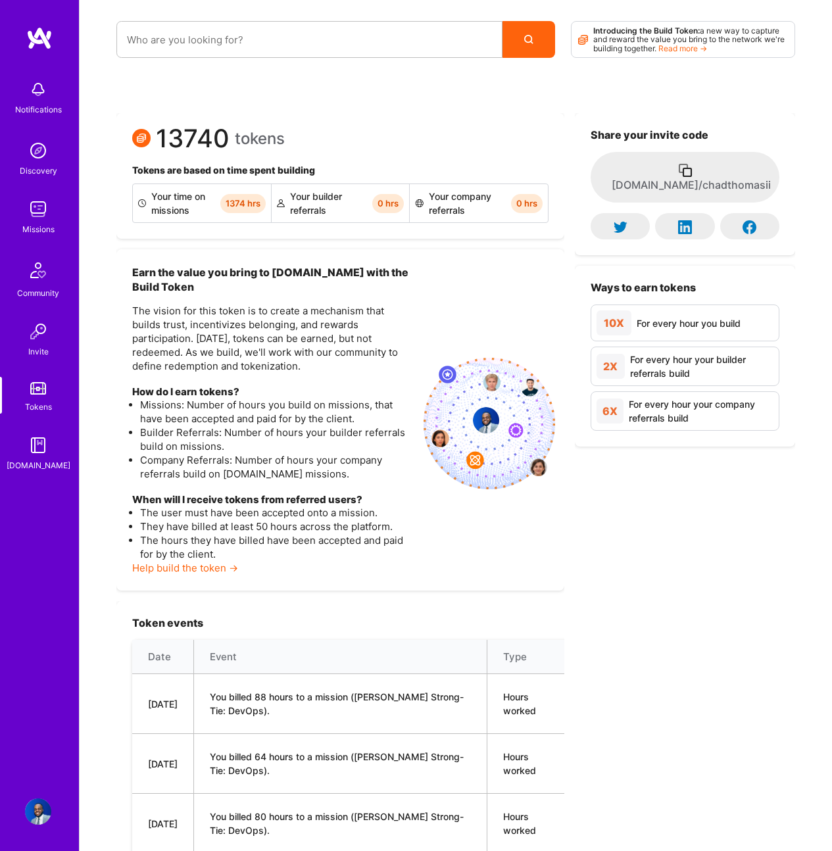
click at [49, 448] on img at bounding box center [38, 445] width 26 height 26
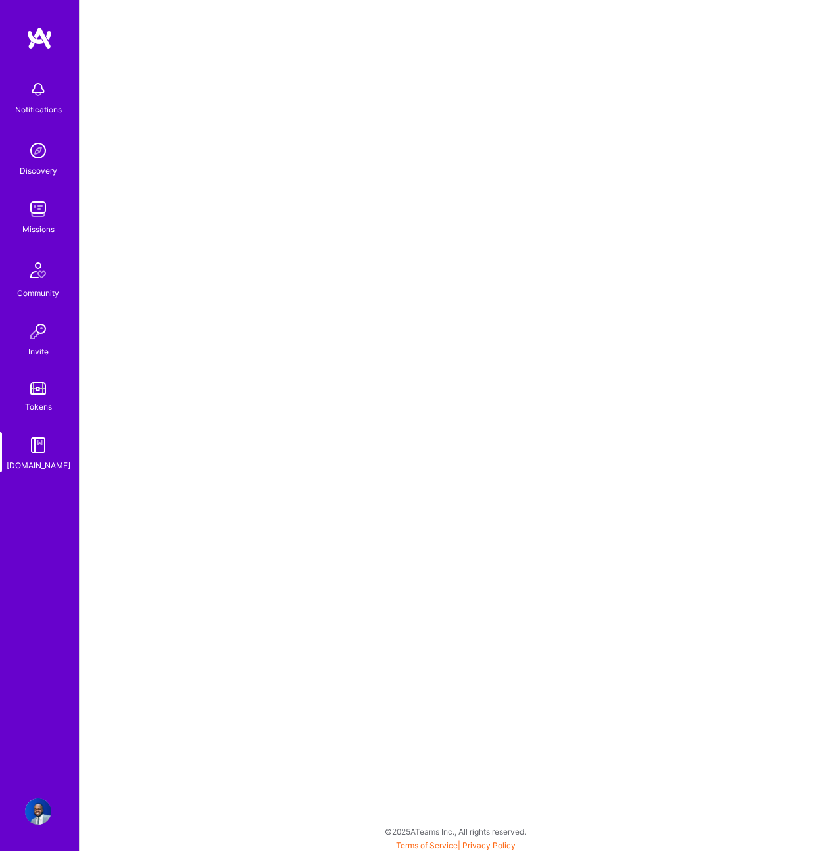
click at [37, 375] on div "Notifications Discovery Missions Community Invite Tokens A.Guide" at bounding box center [39, 273] width 79 height 399
click at [28, 297] on div "Community" at bounding box center [38, 293] width 42 height 14
click at [49, 231] on div "Missions" at bounding box center [38, 229] width 32 height 14
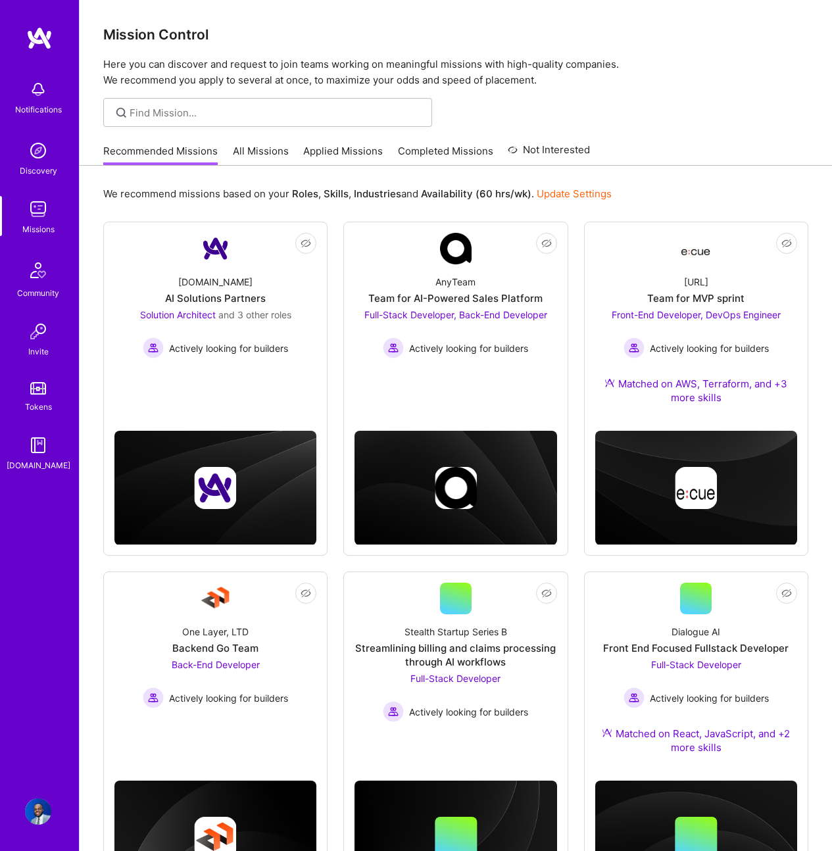
click at [402, 153] on link "Completed Missions" at bounding box center [445, 155] width 95 height 22
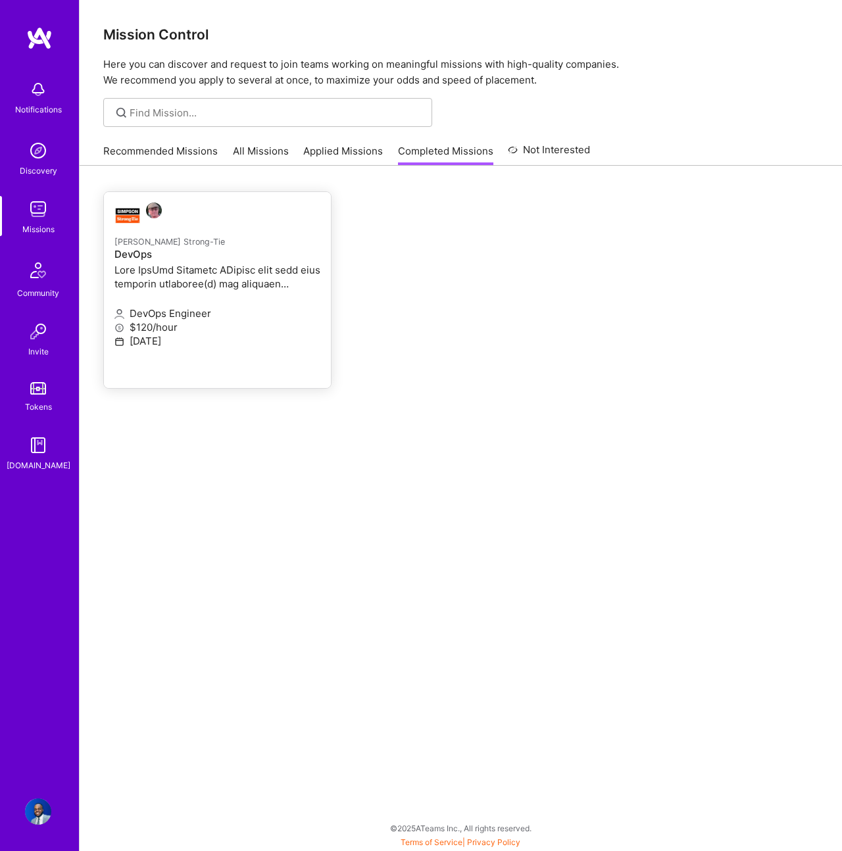
click at [286, 306] on p "DevOps Engineer" at bounding box center [217, 313] width 206 height 14
click at [317, 148] on link "Applied Missions" at bounding box center [343, 155] width 80 height 22
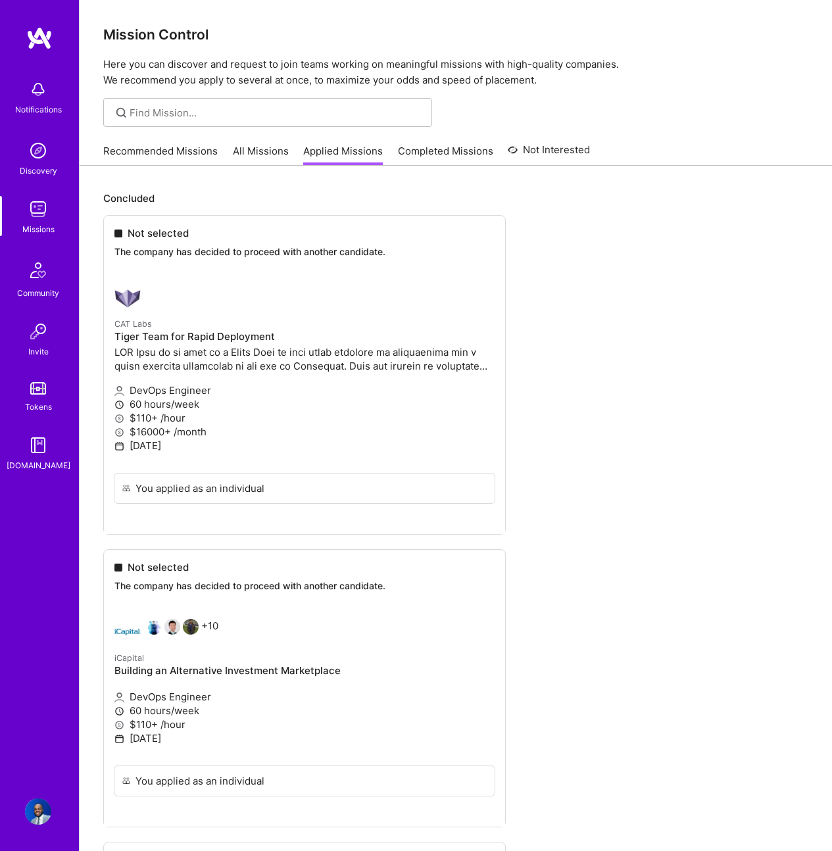
click at [171, 153] on link "Recommended Missions" at bounding box center [160, 155] width 114 height 22
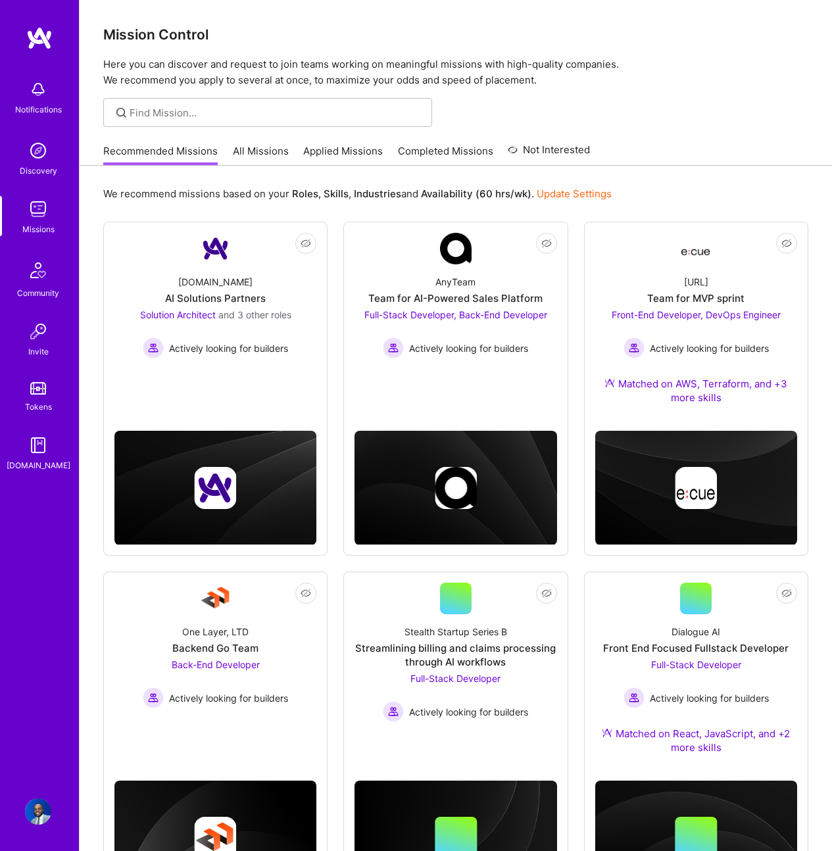
click at [262, 164] on link "All Missions" at bounding box center [261, 155] width 56 height 22
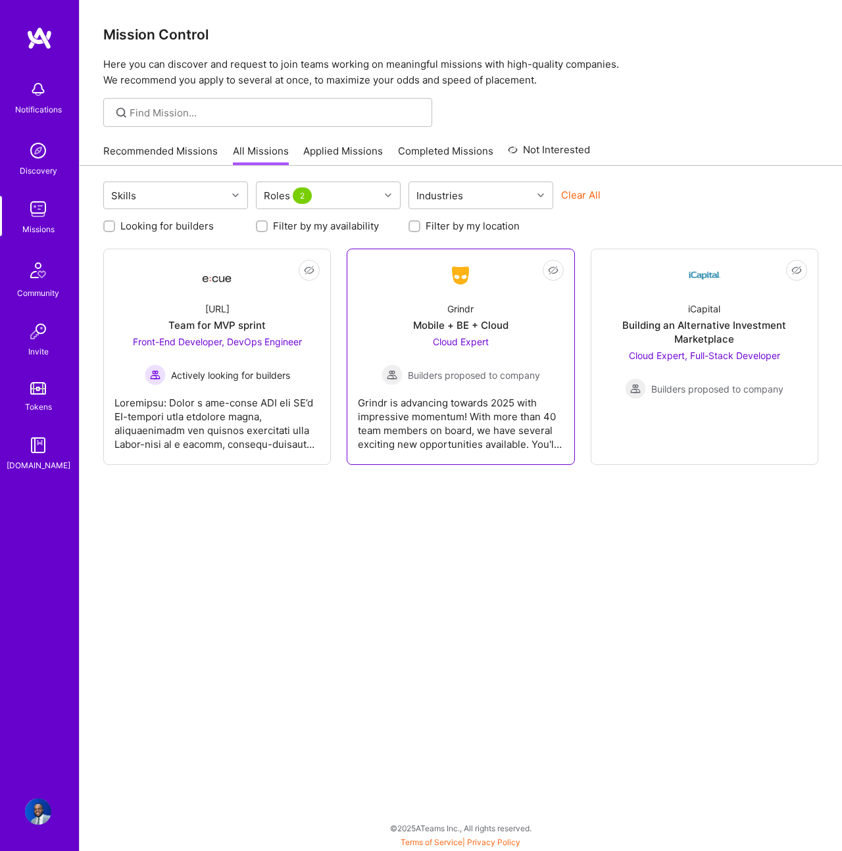
click at [385, 291] on div "Grindr Mobile + BE + Cloud Cloud Expert Builders proposed to company" at bounding box center [460, 338] width 205 height 94
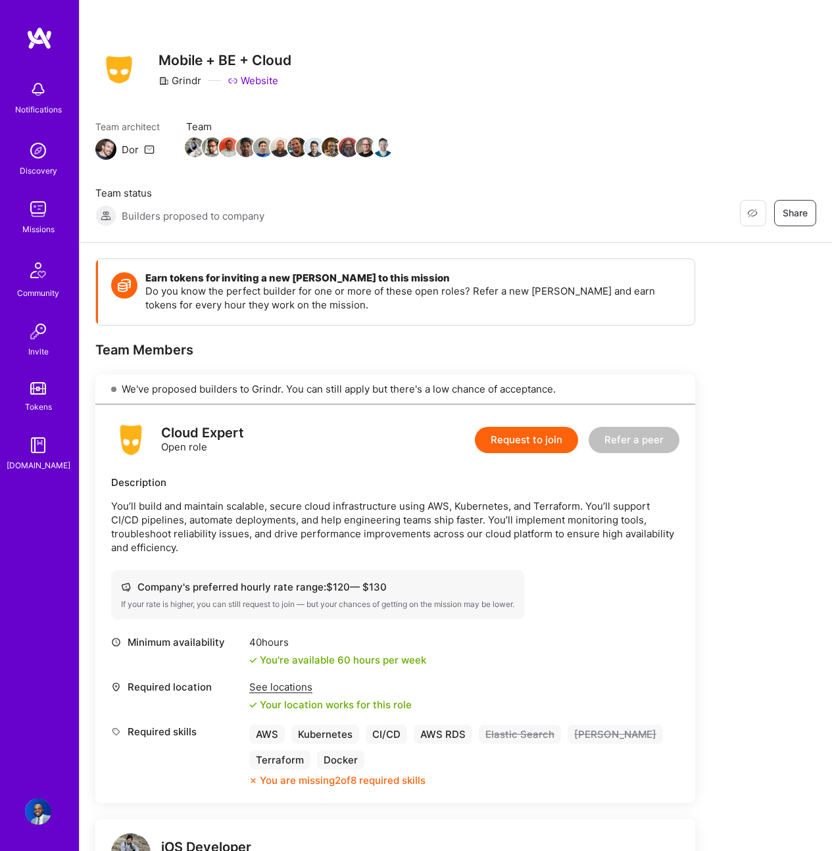
click at [362, 520] on p "You’ll build and maintain scalable, secure cloud infrastructure using AWS, Kube…" at bounding box center [395, 526] width 568 height 55
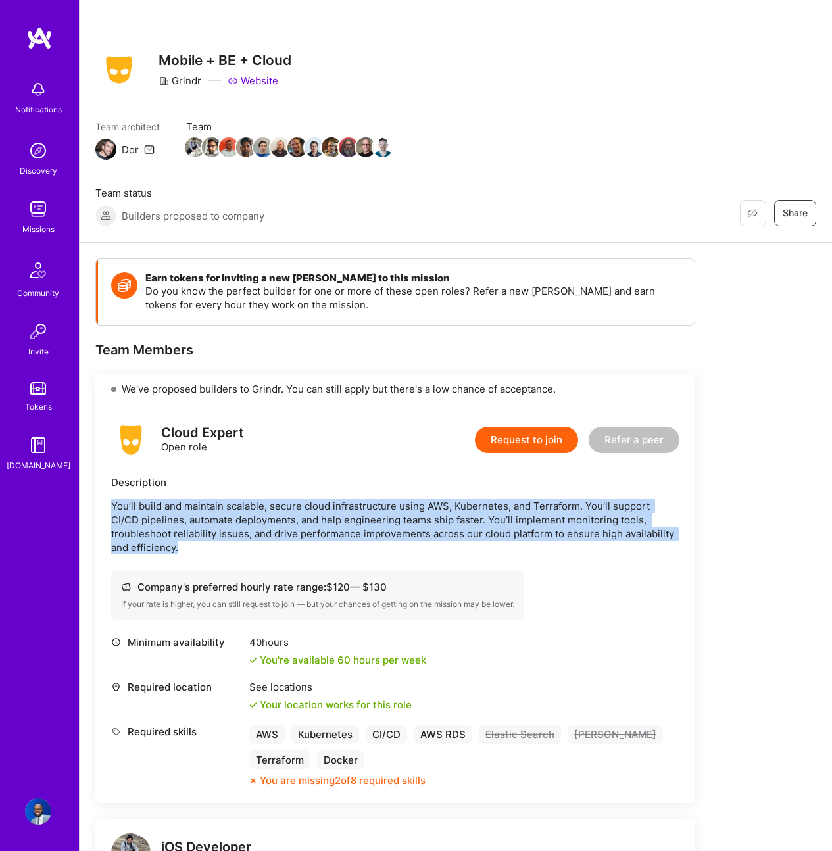
click at [362, 520] on p "You’ll build and maintain scalable, secure cloud infrastructure using AWS, Kube…" at bounding box center [395, 526] width 568 height 55
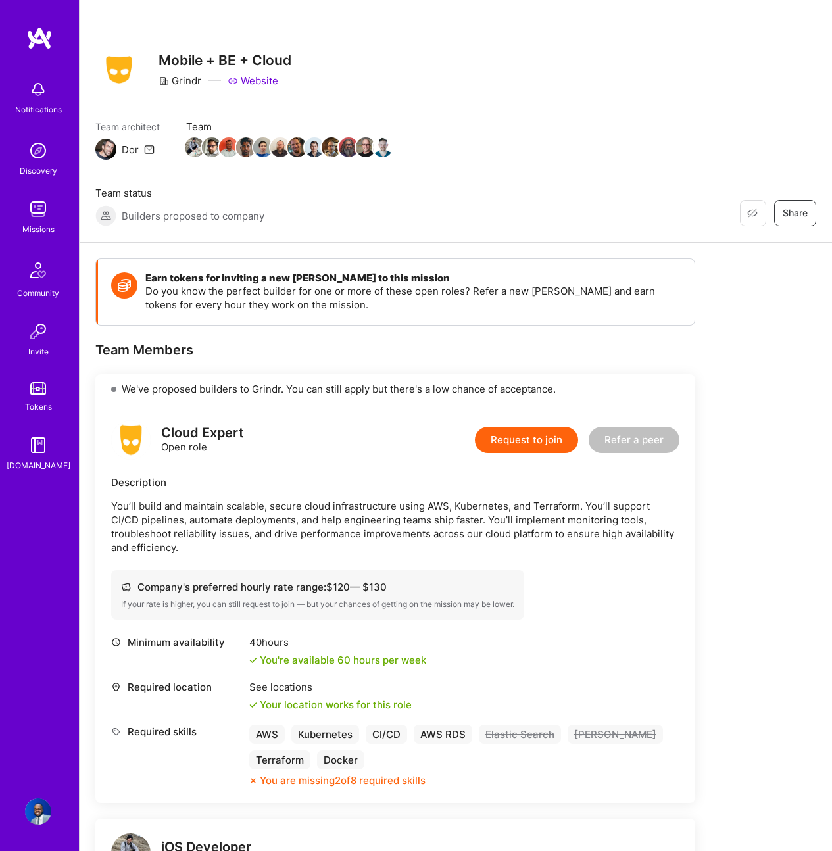
click at [342, 479] on div "Description" at bounding box center [395, 482] width 568 height 14
click at [39, 155] on img at bounding box center [38, 150] width 26 height 26
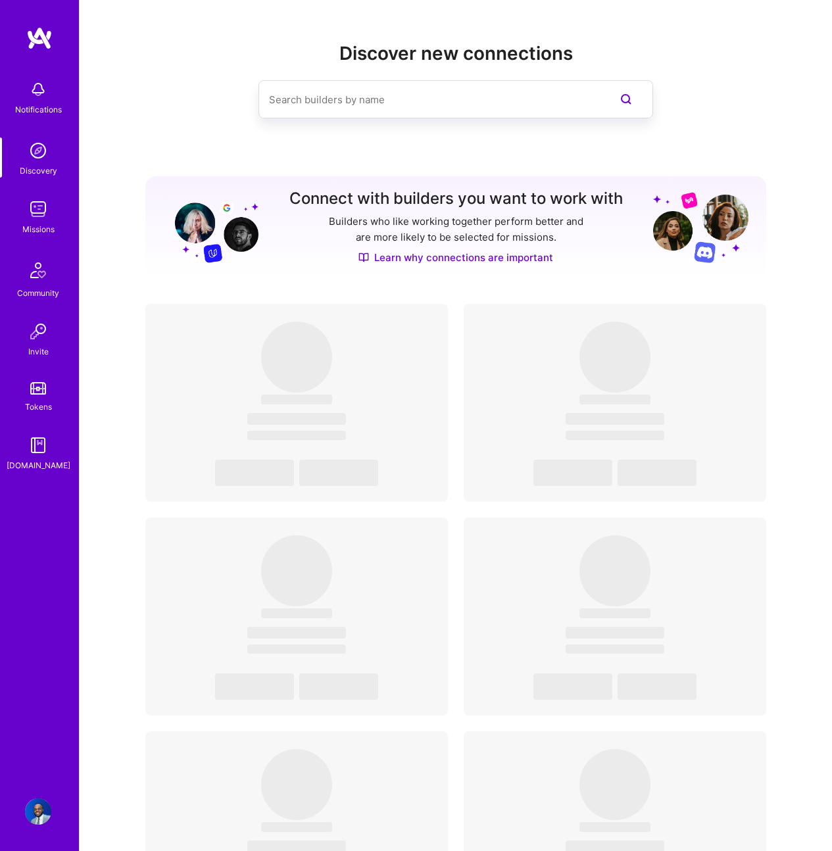
click at [34, 230] on div "Missions" at bounding box center [38, 229] width 32 height 14
